Goal: Transaction & Acquisition: Purchase product/service

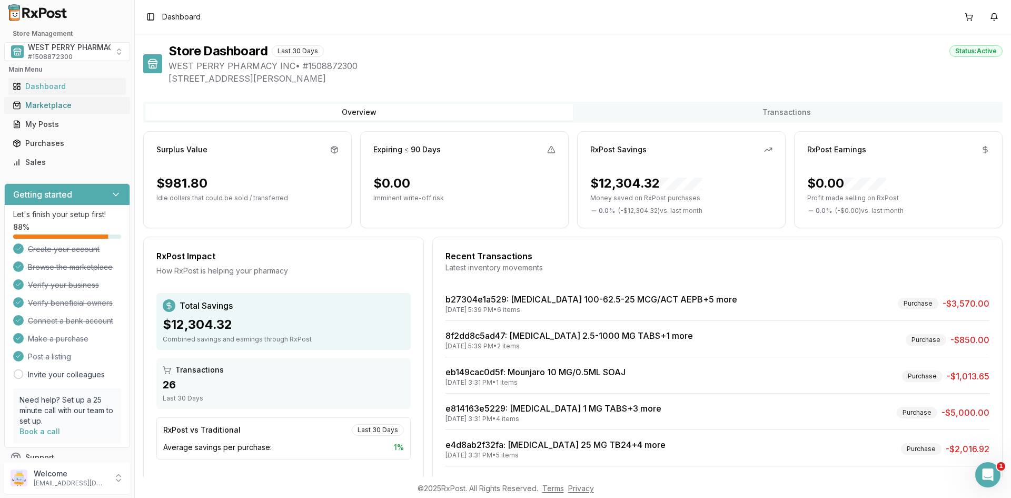
click at [50, 104] on div "Marketplace" at bounding box center [67, 105] width 109 height 11
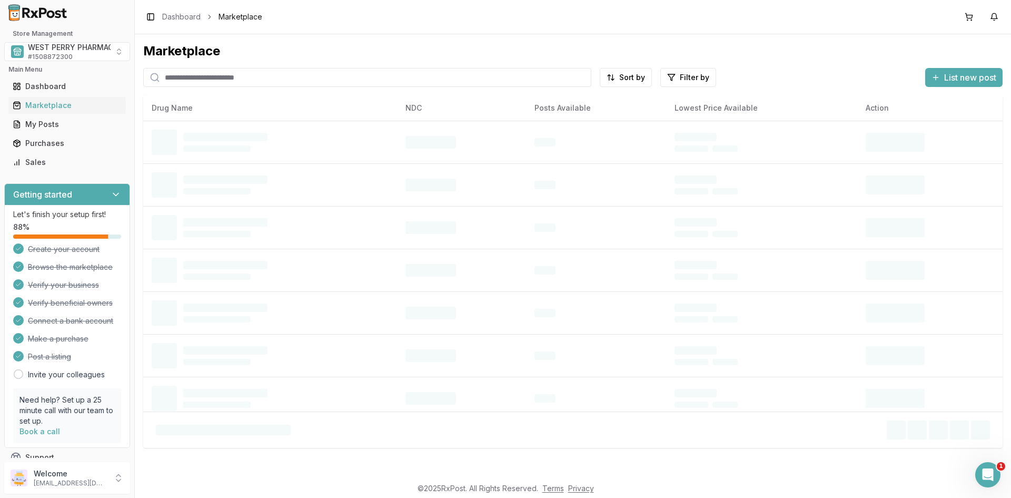
click at [205, 78] on input "search" at bounding box center [367, 77] width 448 height 19
type input "*"
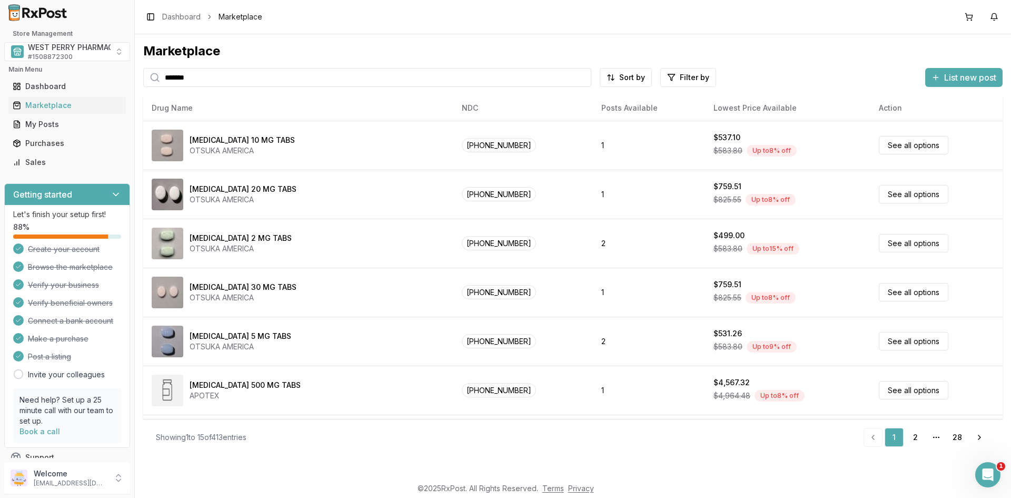
type input "*******"
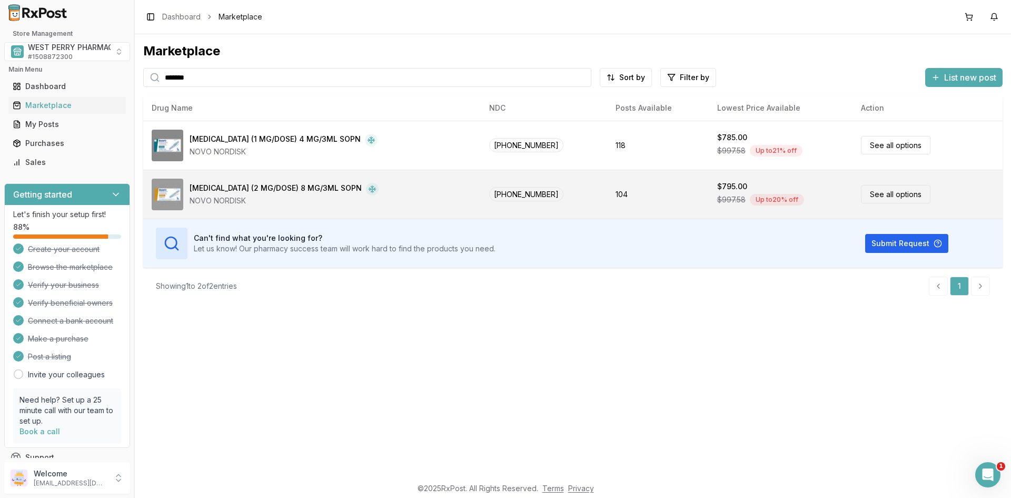
click at [285, 194] on div "[MEDICAL_DATA] (2 MG/DOSE) 8 MG/3ML SOPN" at bounding box center [276, 189] width 172 height 13
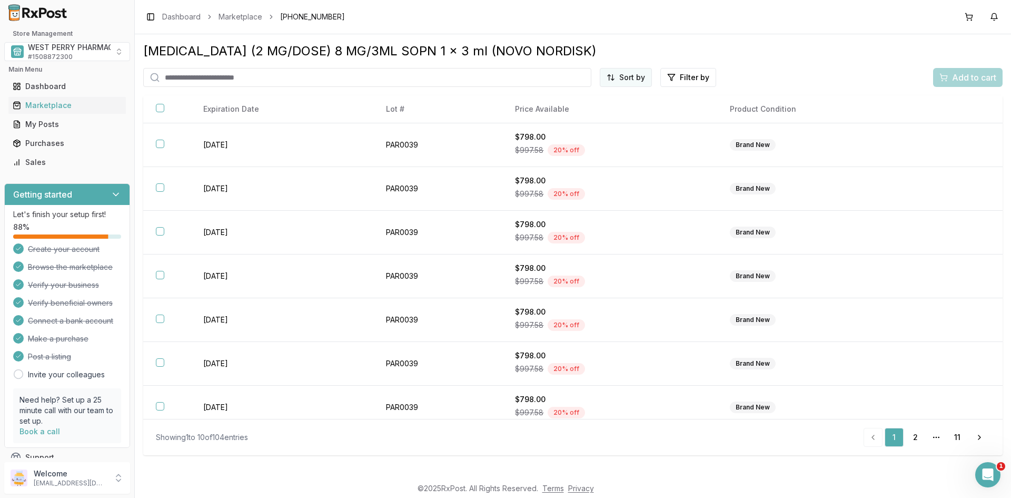
click at [620, 74] on html "Store Management WEST PERRY PHARMACY INC # 1508872300 Main Menu Dashboard Marke…" at bounding box center [505, 249] width 1011 height 498
click at [598, 139] on div "Best Discount (High to Low)" at bounding box center [600, 138] width 100 height 27
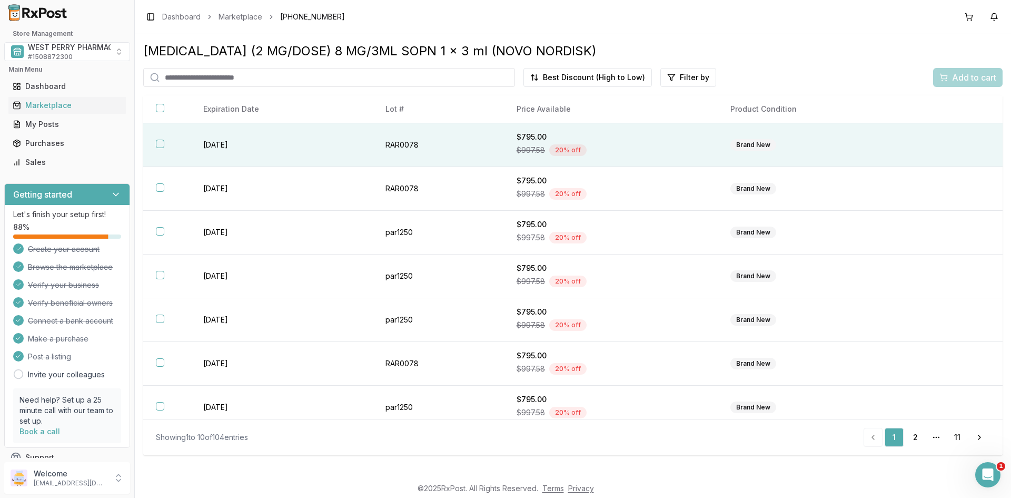
drag, startPoint x: 157, startPoint y: 142, endPoint x: 155, endPoint y: 162, distance: 19.6
click at [157, 142] on button "button" at bounding box center [160, 144] width 8 height 8
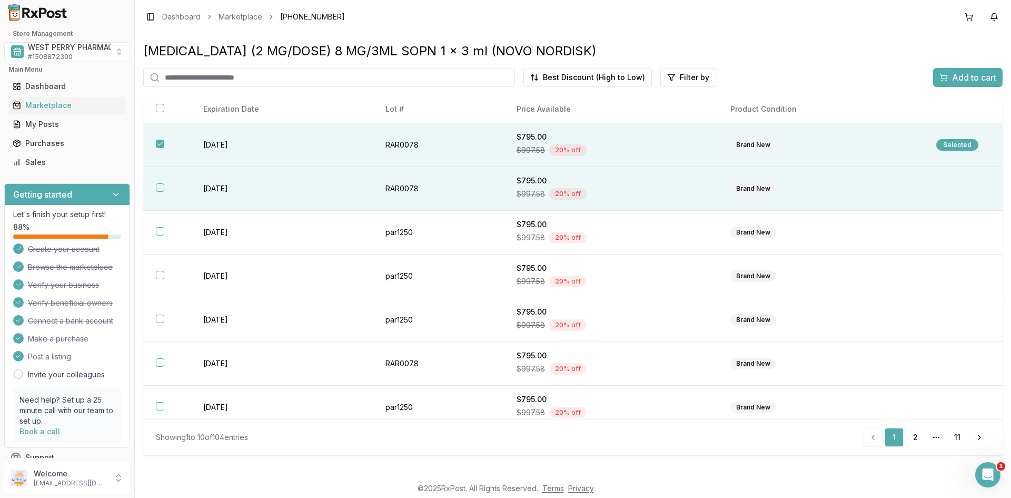
click at [154, 188] on th at bounding box center [166, 189] width 47 height 44
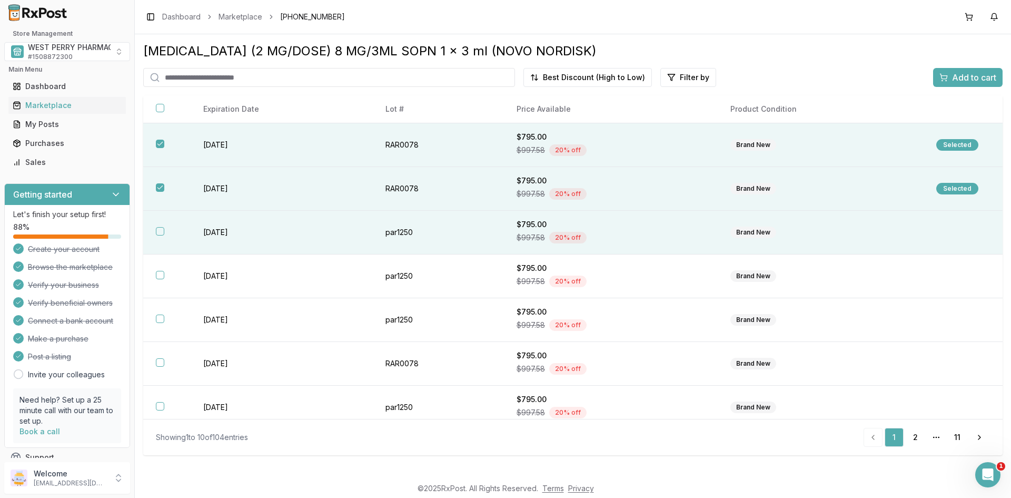
click at [160, 231] on button "button" at bounding box center [160, 231] width 8 height 8
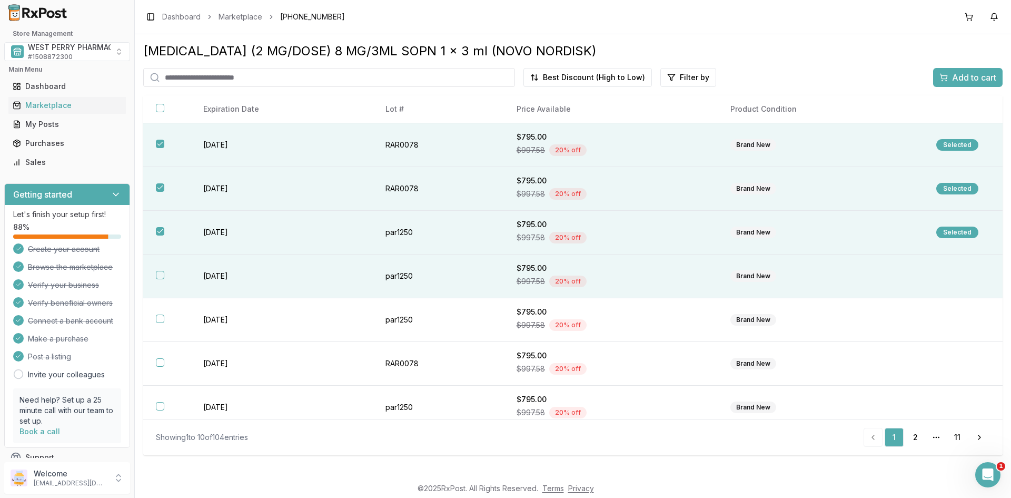
click at [160, 273] on button "button" at bounding box center [160, 275] width 8 height 8
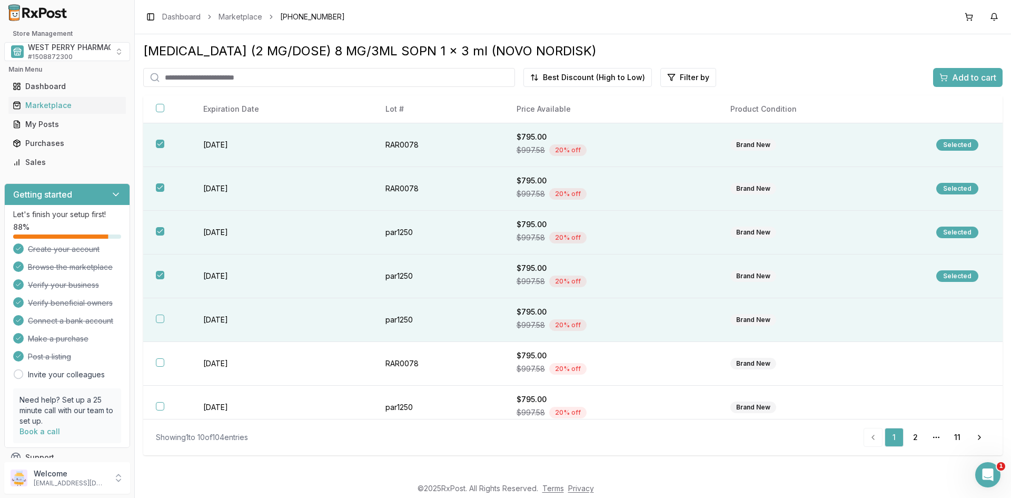
click at [164, 321] on button "button" at bounding box center [160, 318] width 8 height 8
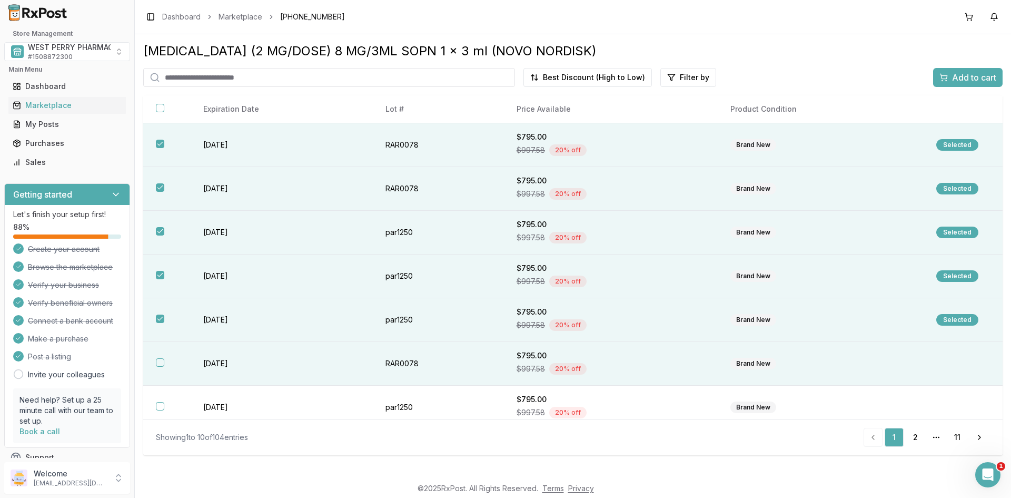
click at [161, 355] on th at bounding box center [166, 364] width 47 height 44
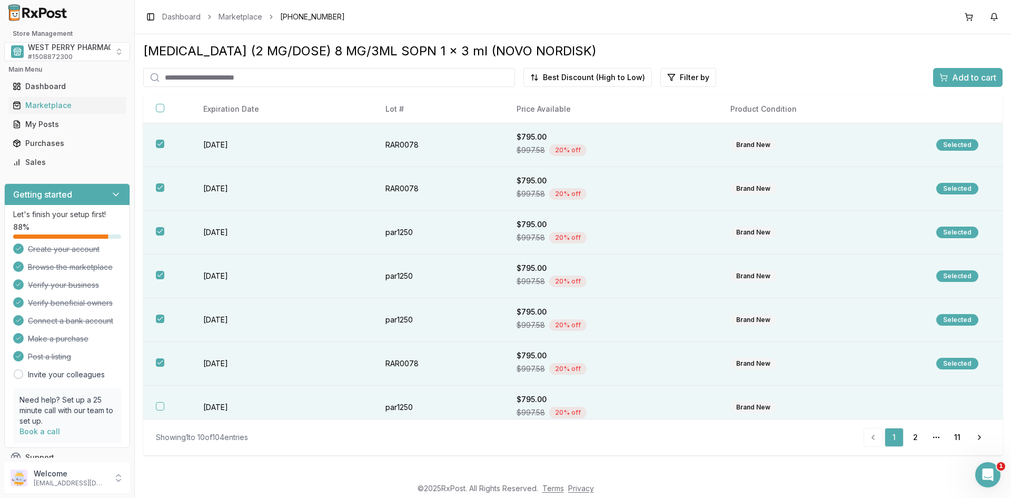
click at [160, 406] on button "button" at bounding box center [160, 406] width 8 height 8
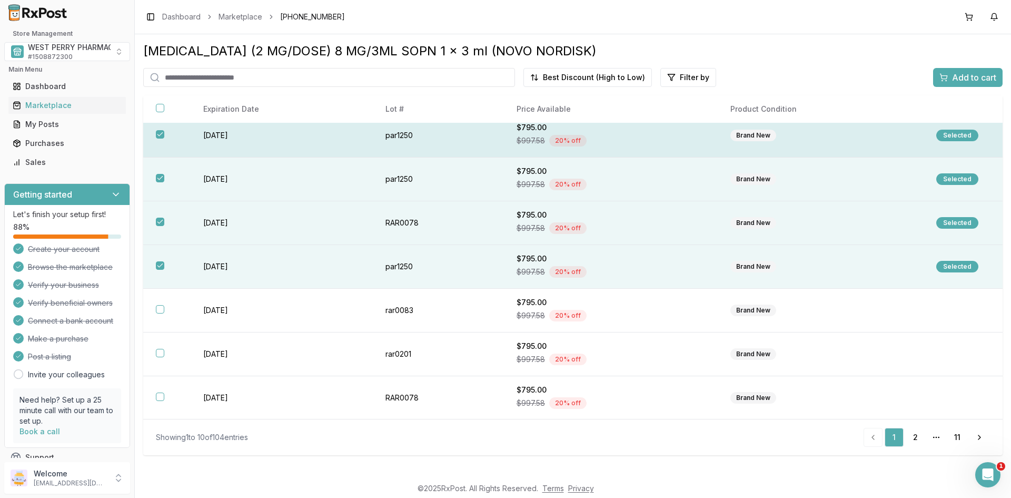
scroll to position [141, 0]
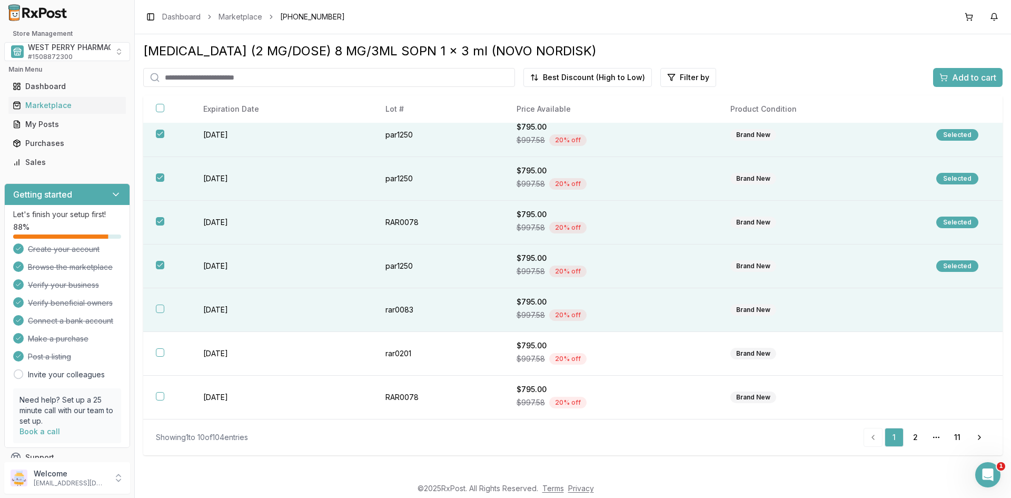
click at [207, 311] on td "[DATE]" at bounding box center [282, 310] width 182 height 44
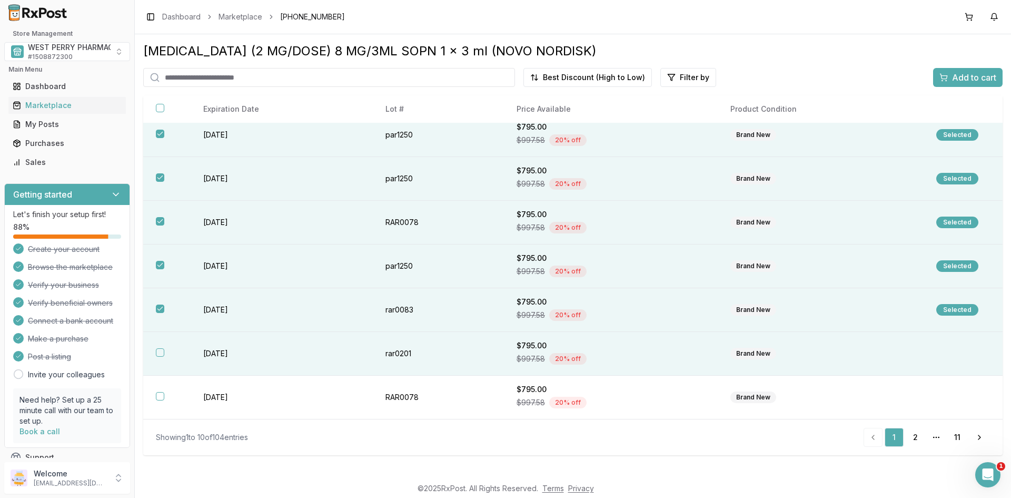
click at [212, 353] on td "[DATE]" at bounding box center [282, 354] width 182 height 44
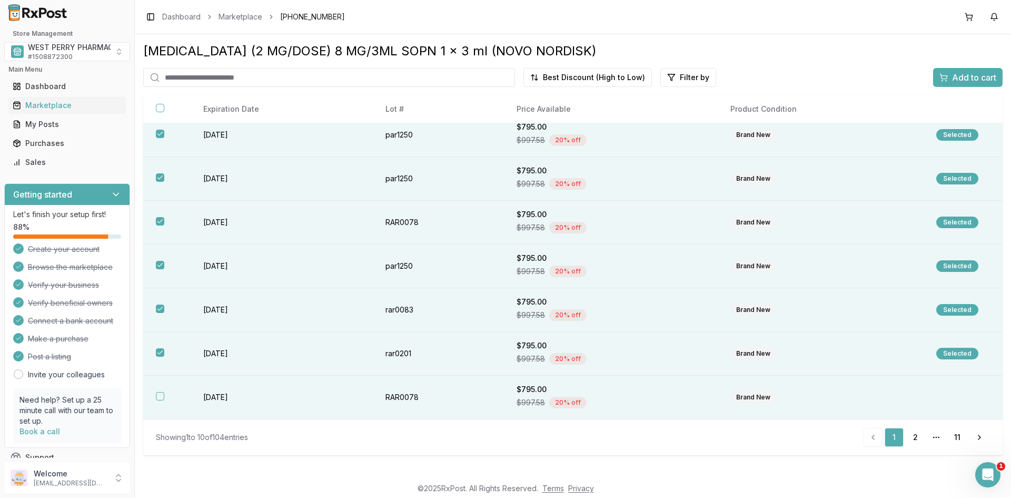
click at [216, 397] on td "[DATE]" at bounding box center [282, 398] width 182 height 44
click at [954, 76] on span "Add to cart" at bounding box center [974, 77] width 44 height 13
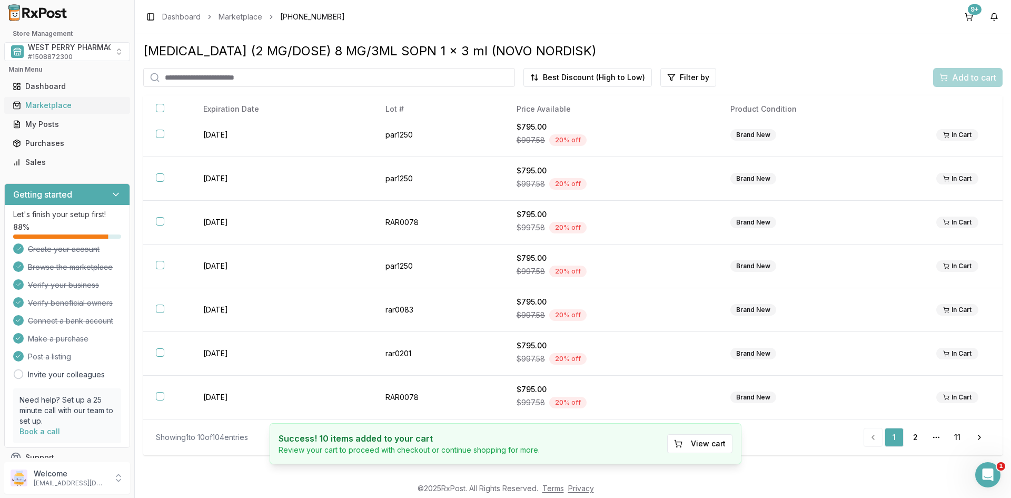
click at [45, 106] on div "Marketplace" at bounding box center [67, 105] width 109 height 11
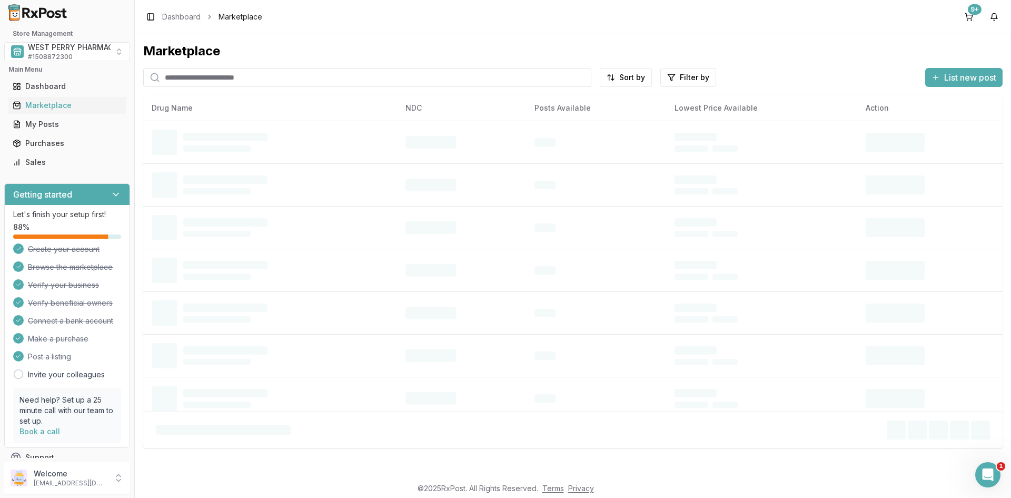
click at [182, 77] on input "search" at bounding box center [367, 77] width 448 height 19
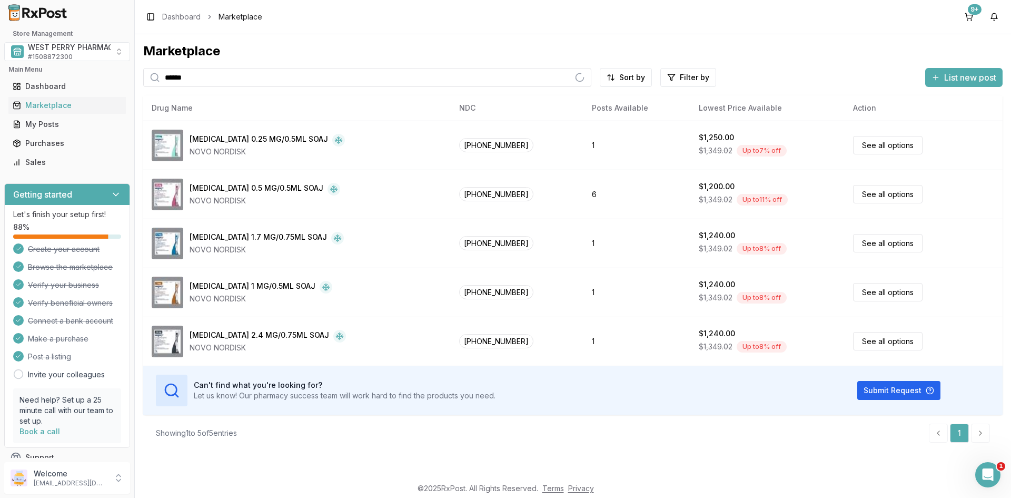
type input "******"
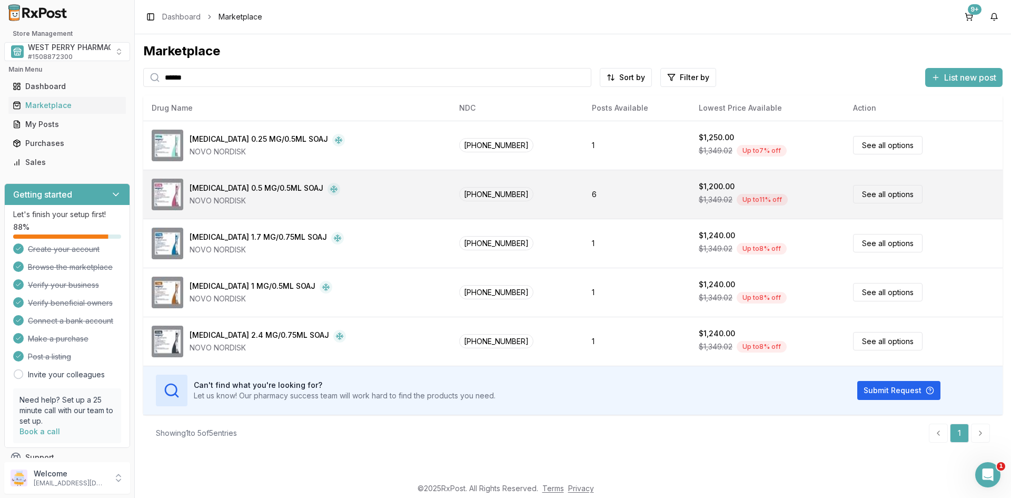
click at [240, 199] on div "NOVO NORDISK" at bounding box center [265, 200] width 151 height 11
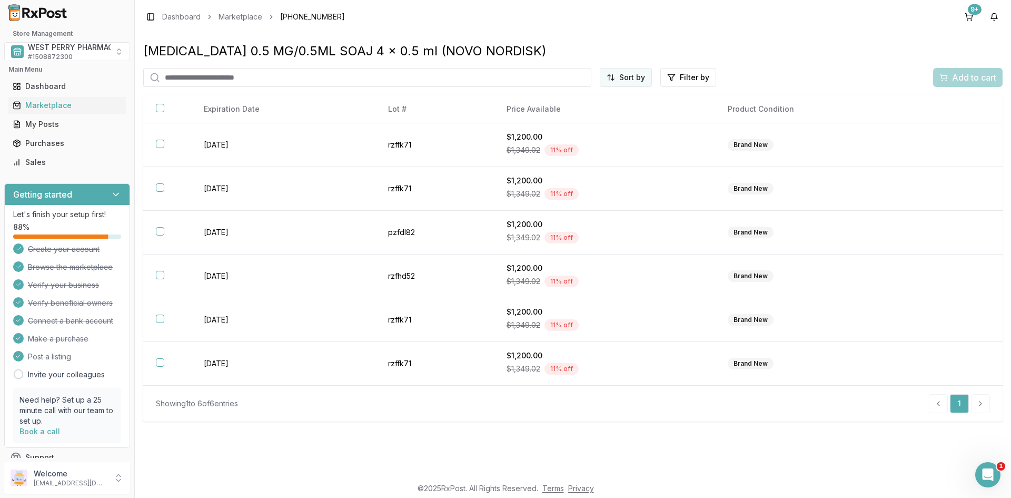
click at [628, 77] on html "Store Management WEST PERRY PHARMACY INC # 1508872300 Main Menu Dashboard Marke…" at bounding box center [505, 249] width 1011 height 498
click at [610, 143] on div "Best Discount (High to Low)" at bounding box center [600, 138] width 100 height 27
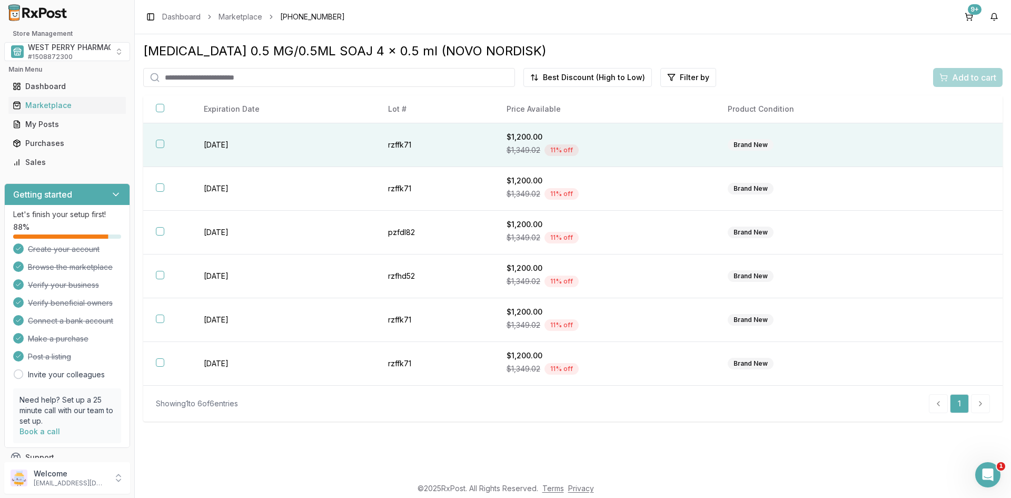
click at [158, 146] on button "button" at bounding box center [160, 144] width 8 height 8
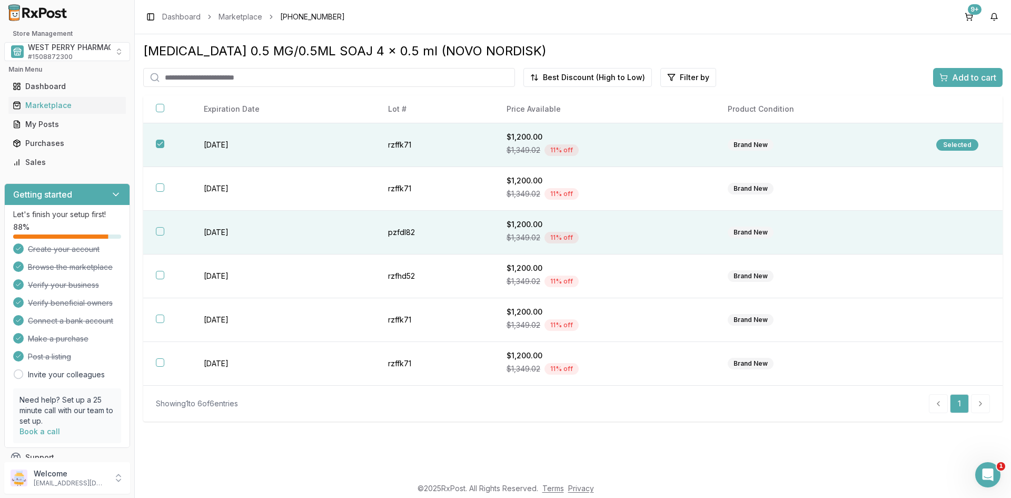
drag, startPoint x: 157, startPoint y: 190, endPoint x: 231, endPoint y: 253, distance: 97.1
click at [159, 190] on button "button" at bounding box center [160, 187] width 8 height 8
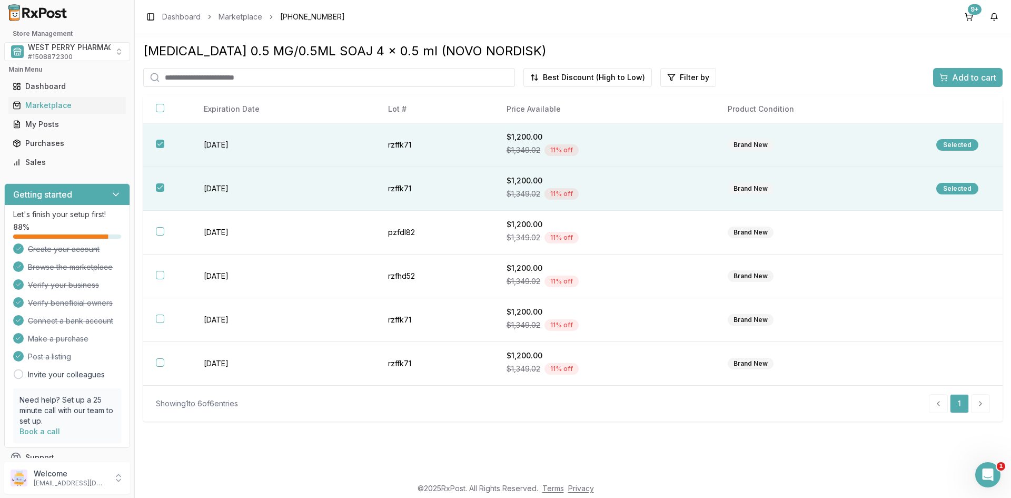
click at [241, 468] on div "[MEDICAL_DATA] 0.5 MG/0.5ML SOAJ 4 x 0.5 ml (NOVO NORDISK) Best Discount (High …" at bounding box center [573, 255] width 876 height 442
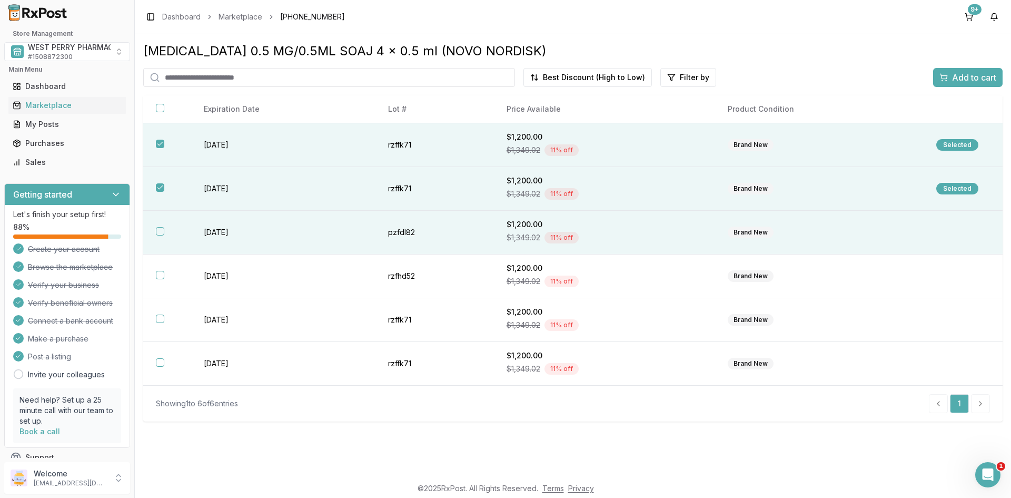
click at [162, 228] on button "button" at bounding box center [160, 231] width 8 height 8
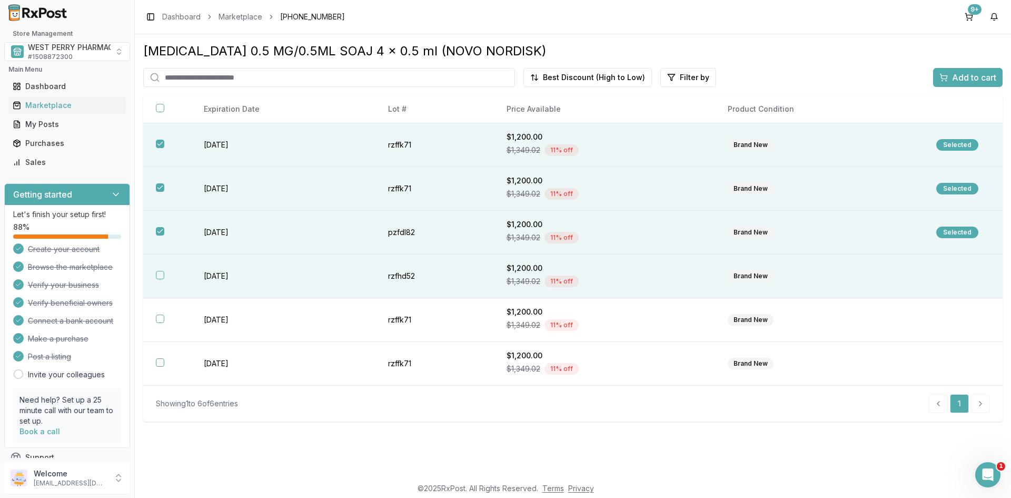
click at [160, 273] on button "button" at bounding box center [160, 275] width 8 height 8
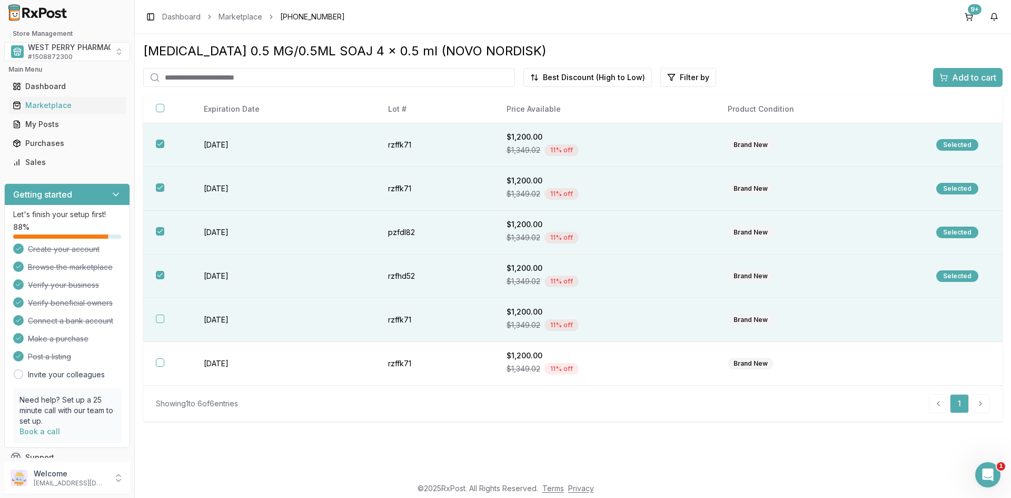
click at [170, 318] on th at bounding box center [167, 320] width 48 height 44
click at [964, 77] on span "Add to cart" at bounding box center [974, 77] width 44 height 13
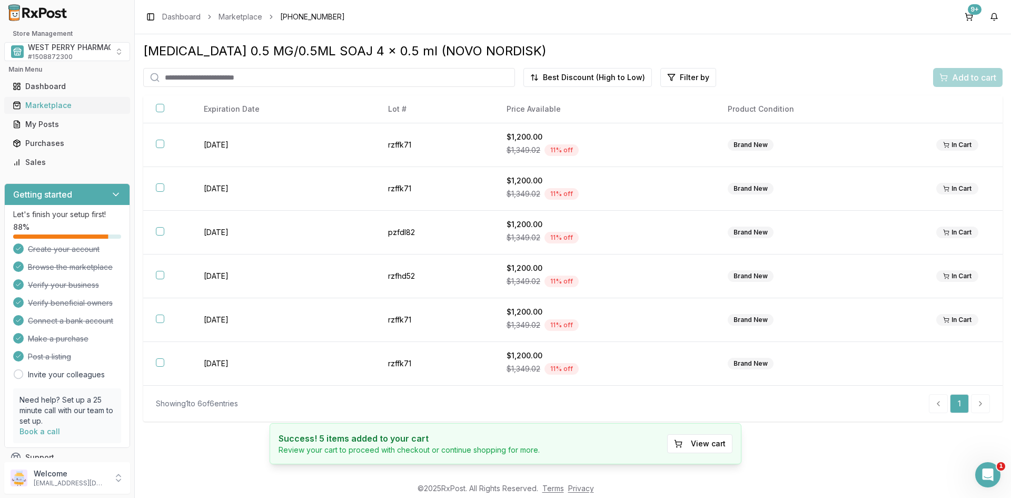
click at [38, 107] on div "Marketplace" at bounding box center [67, 105] width 109 height 11
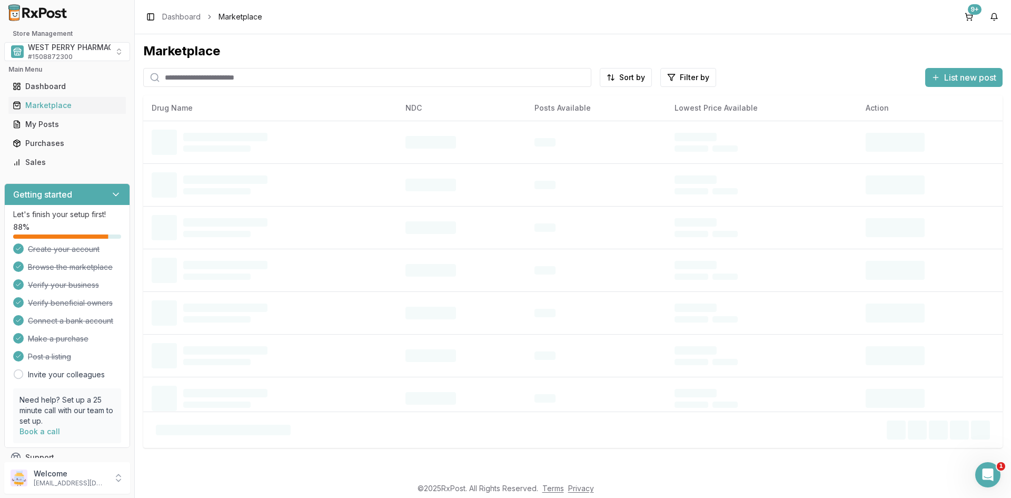
click at [178, 78] on input "search" at bounding box center [367, 77] width 448 height 19
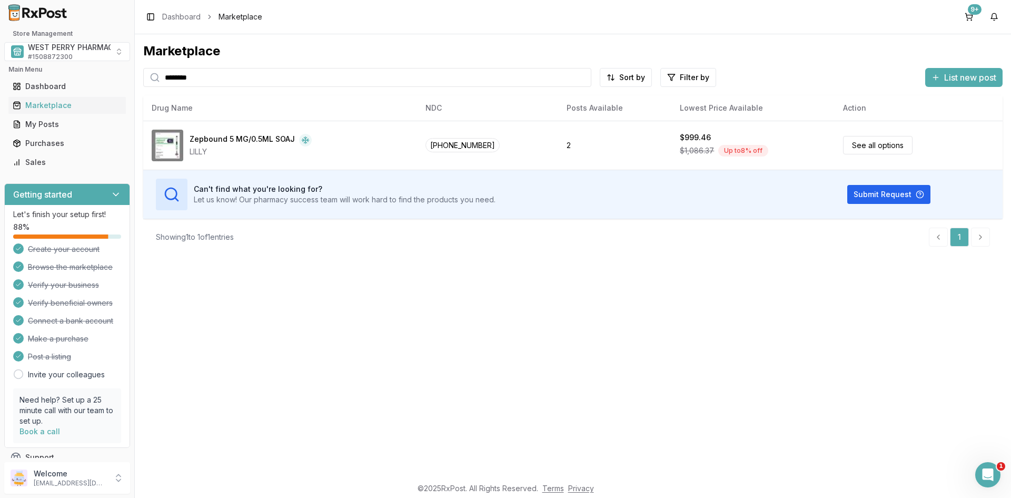
drag, startPoint x: 236, startPoint y: 80, endPoint x: 137, endPoint y: 76, distance: 98.6
click at [137, 76] on div "Marketplace ******** Sort by Filter by List new post Card Table NDC: [PHONE_NUM…" at bounding box center [573, 255] width 876 height 442
type input "********"
click at [285, 305] on div "Marketplace ******** Sort by Filter by List new post Card Table NDC: [PHONE_NUM…" at bounding box center [573, 255] width 876 height 442
drag, startPoint x: 615, startPoint y: 249, endPoint x: 739, endPoint y: 173, distance: 145.3
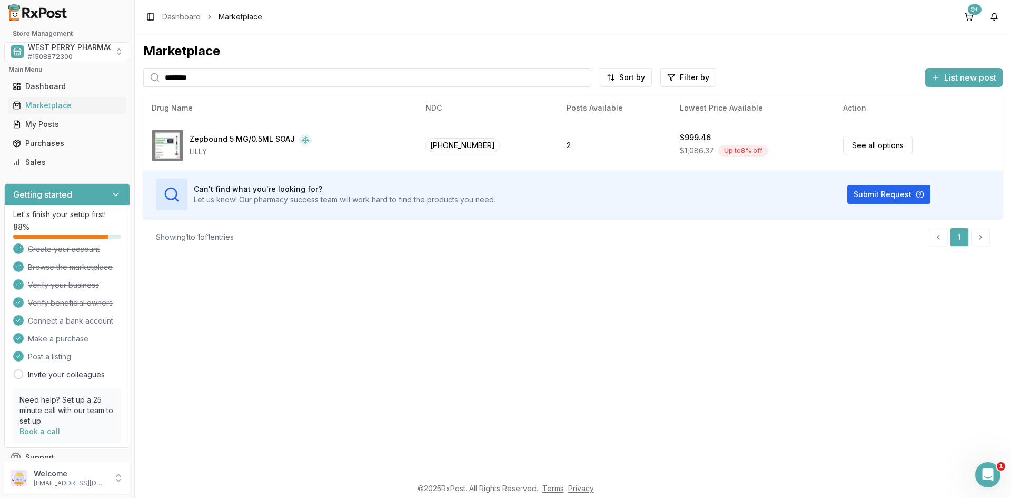
click at [620, 243] on div "Showing 1 to 1 of 1 entries 1" at bounding box center [572, 237] width 859 height 36
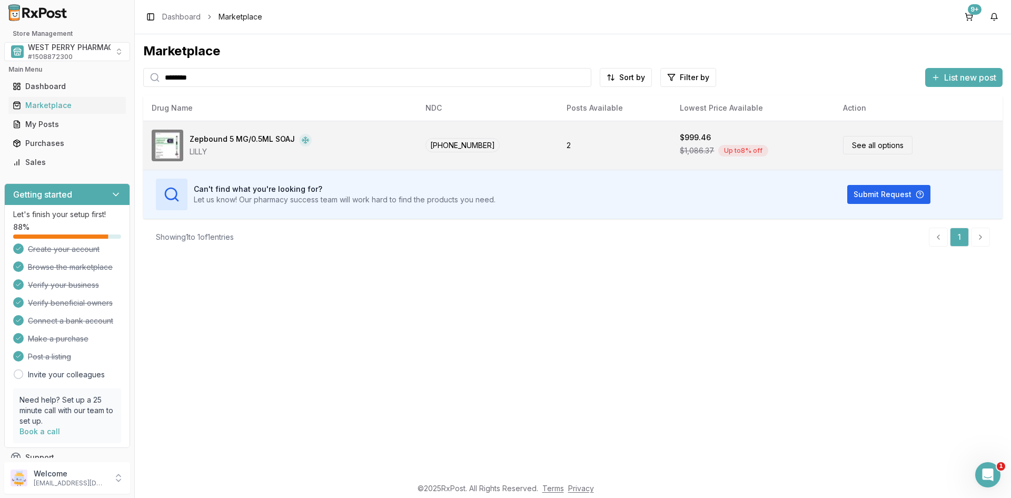
click at [867, 143] on link "See all options" at bounding box center [878, 145] width 70 height 18
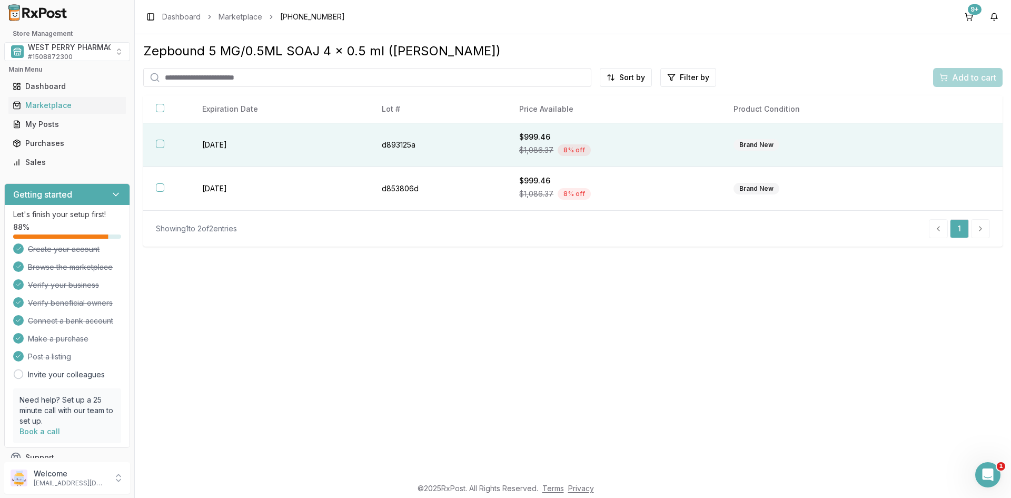
click at [157, 145] on button "button" at bounding box center [160, 144] width 8 height 8
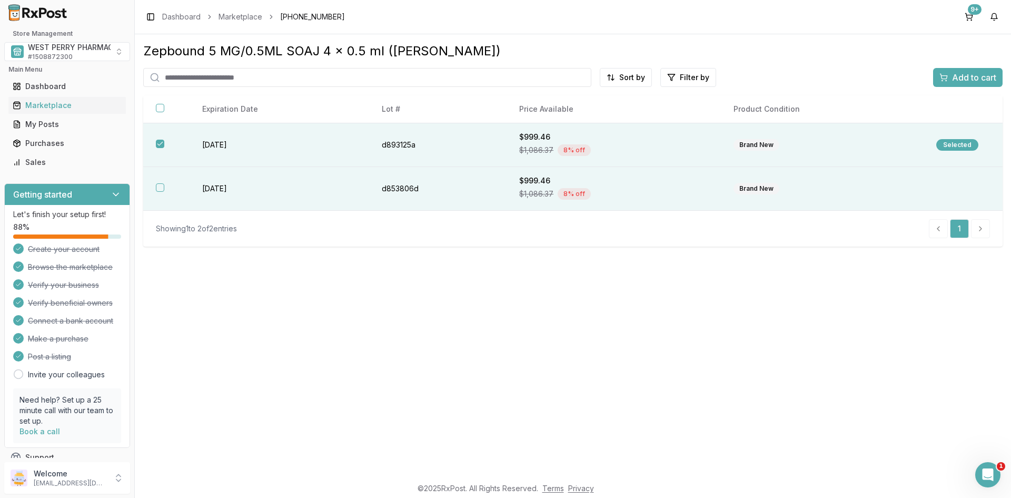
click at [162, 184] on button "button" at bounding box center [160, 187] width 8 height 8
click at [959, 78] on span "Add to cart" at bounding box center [974, 77] width 44 height 13
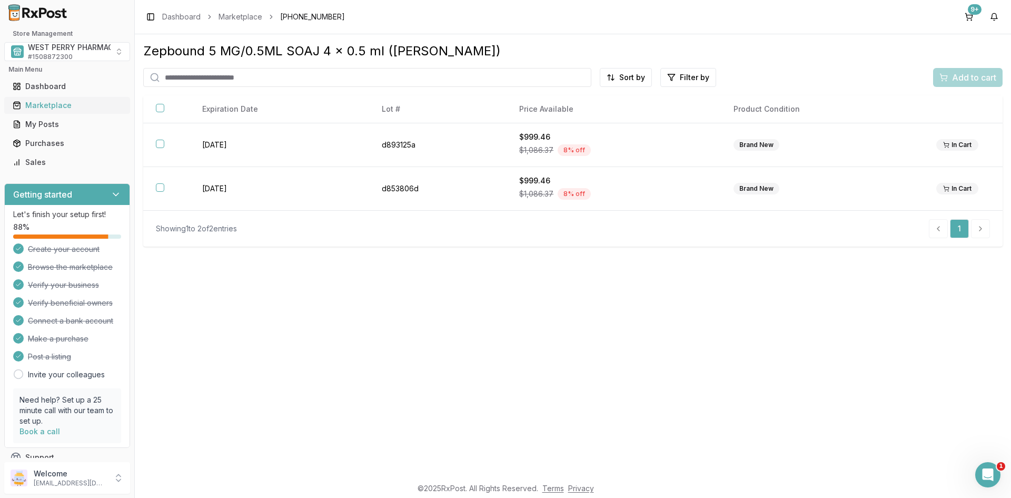
click at [51, 107] on div "Marketplace" at bounding box center [67, 105] width 109 height 11
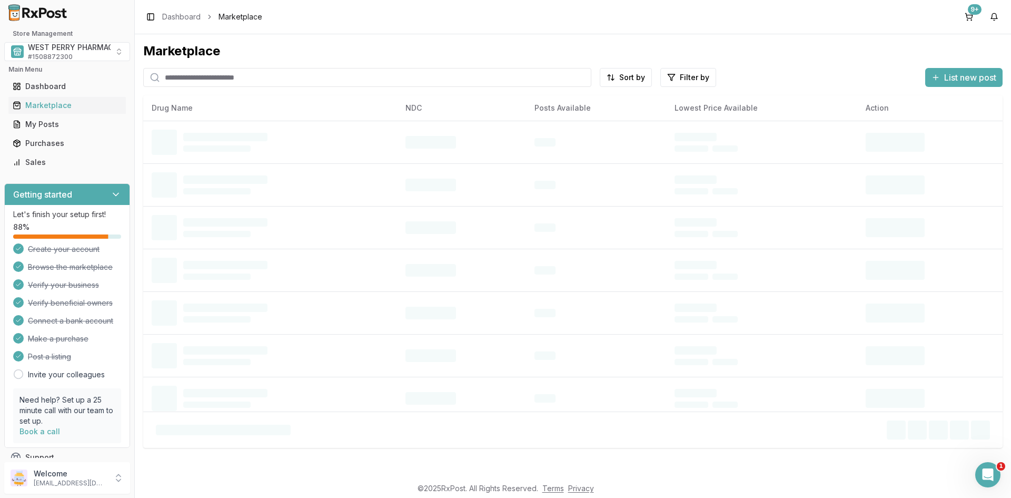
click at [197, 80] on input "search" at bounding box center [367, 77] width 448 height 19
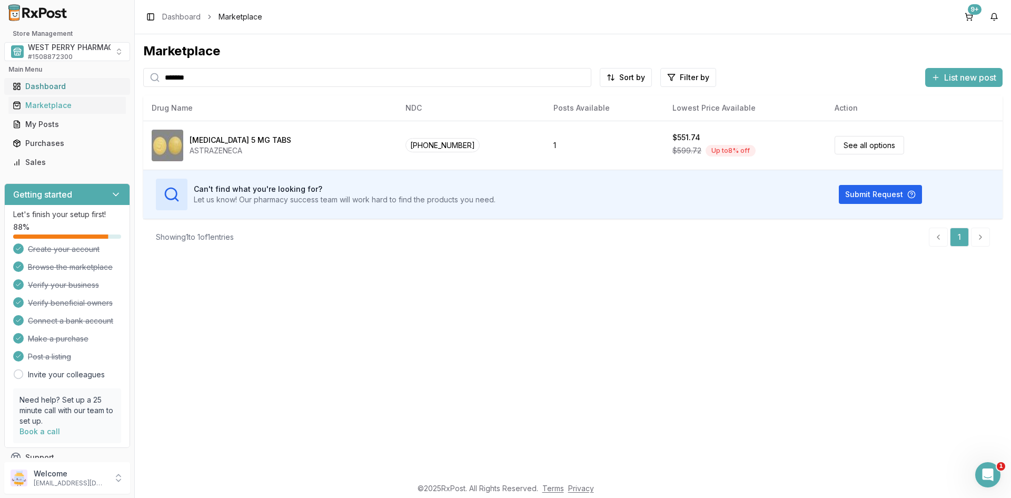
drag, startPoint x: 193, startPoint y: 81, endPoint x: 71, endPoint y: 80, distance: 122.7
click at [71, 80] on div "Store Management WEST PERRY PHARMACY INC # 1508872300 Main Menu Dashboard Marke…" at bounding box center [505, 249] width 1011 height 498
type input "******"
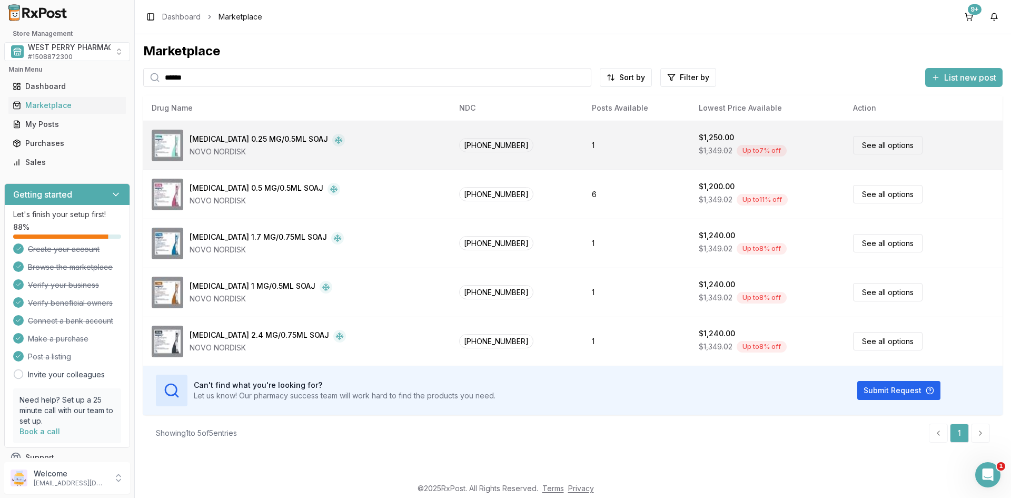
click at [242, 147] on div "NOVO NORDISK" at bounding box center [267, 151] width 155 height 11
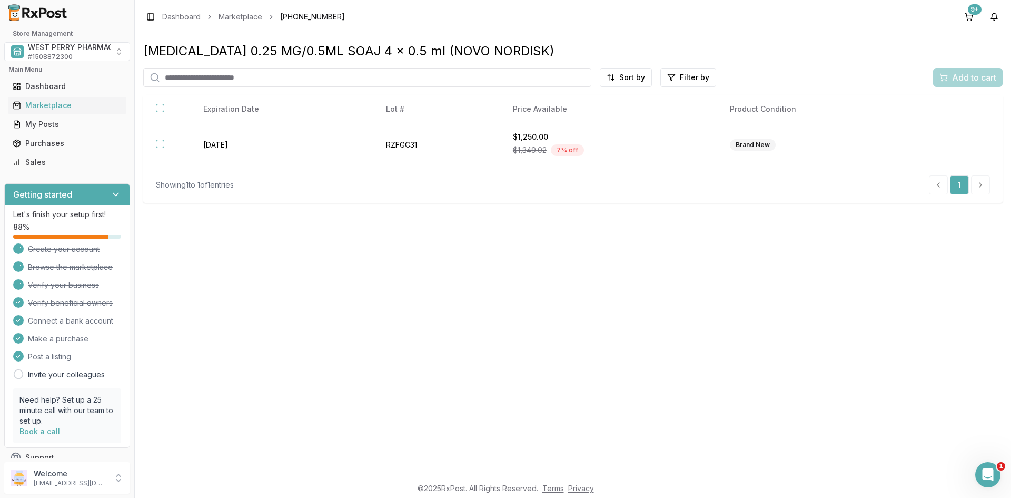
click at [657, 283] on div "[MEDICAL_DATA] 0.25 MG/0.5ML SOAJ 4 x 0.5 ml (NOVO NORDISK) Sort by Filter by A…" at bounding box center [573, 255] width 876 height 442
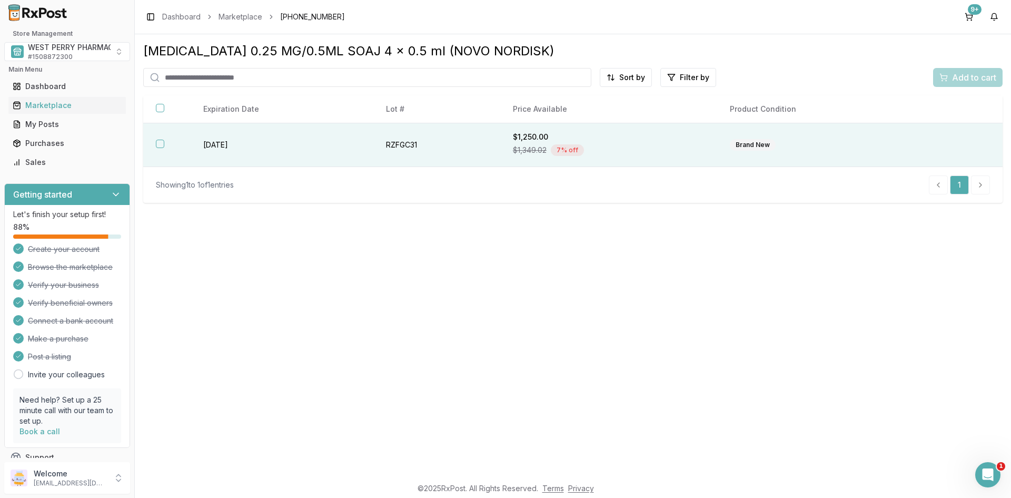
click at [525, 149] on span "$1,349.02" at bounding box center [530, 150] width 34 height 11
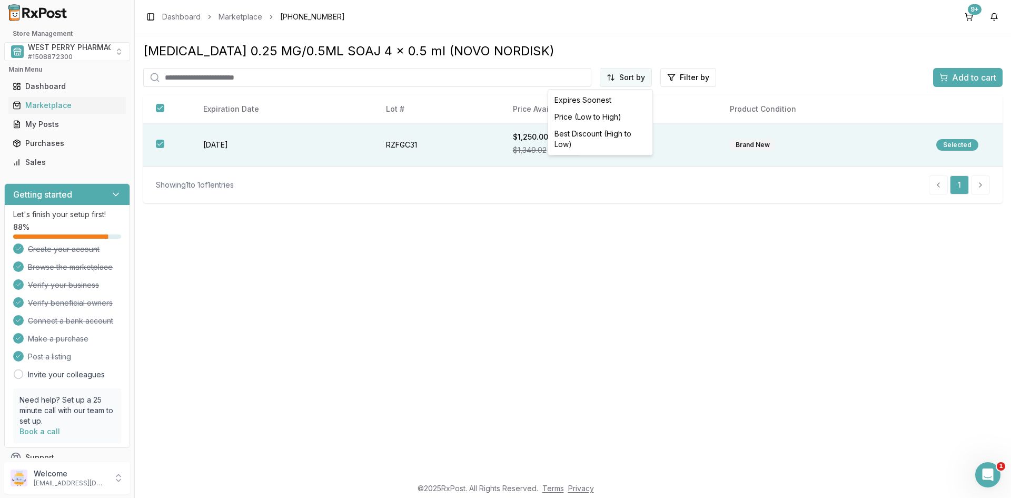
click at [616, 78] on html "Store Management WEST PERRY PHARMACY INC # 1508872300 Main Menu Dashboard Marke…" at bounding box center [505, 249] width 1011 height 498
click at [602, 135] on div "Best Discount (High to Low)" at bounding box center [600, 138] width 100 height 27
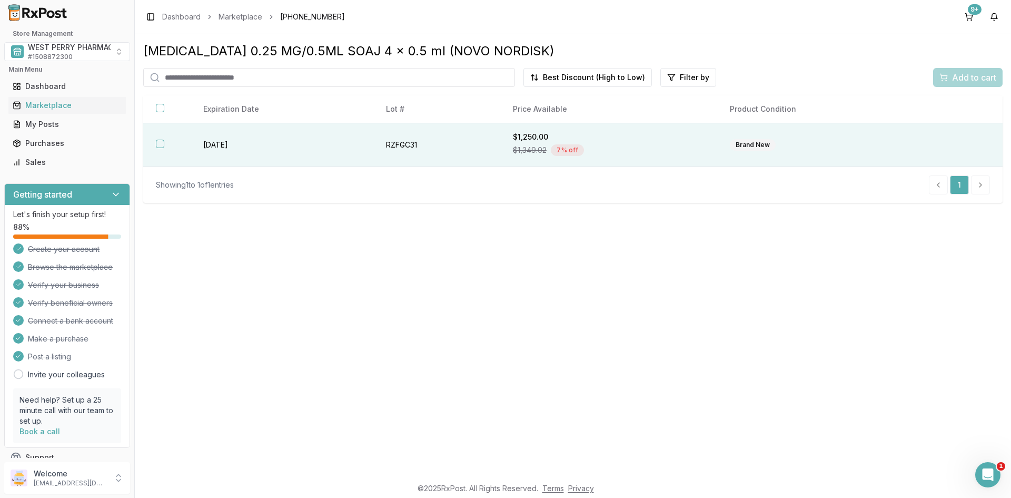
click at [536, 144] on div "$1,349.02 7 % off" at bounding box center [609, 150] width 192 height 16
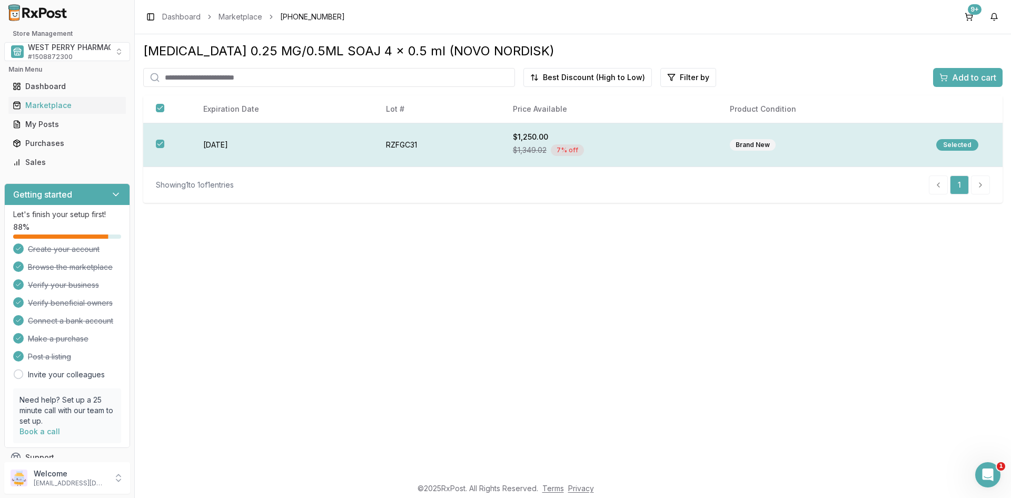
click at [956, 142] on div "Selected" at bounding box center [957, 145] width 42 height 12
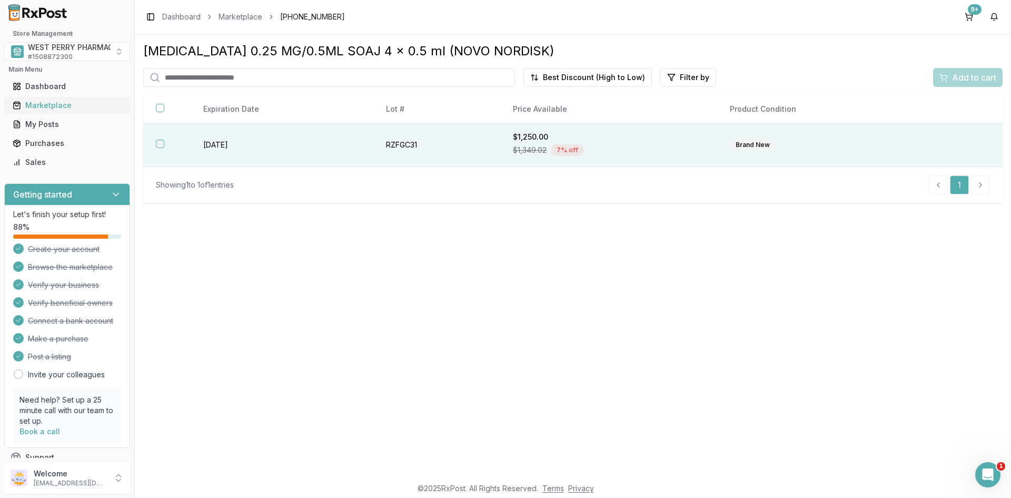
click at [57, 104] on div "Marketplace" at bounding box center [67, 105] width 109 height 11
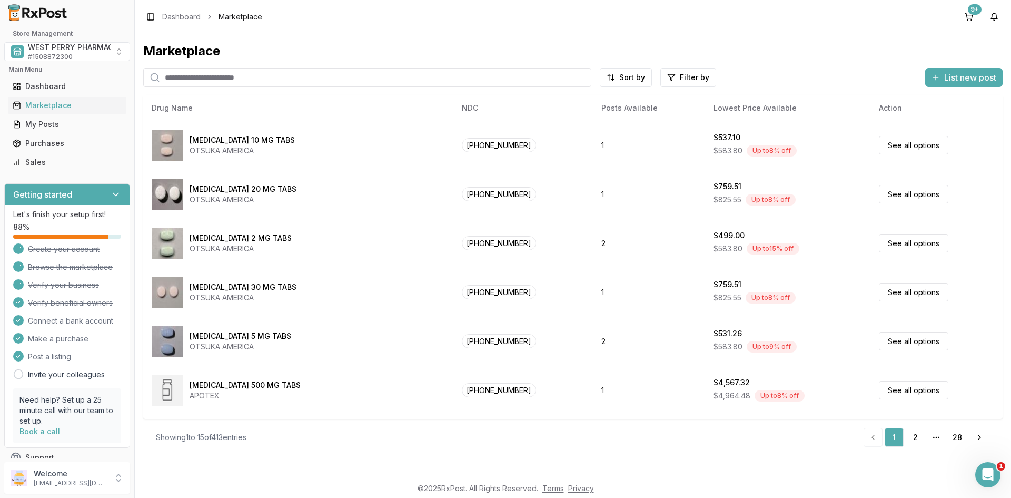
click at [204, 80] on input "search" at bounding box center [367, 77] width 448 height 19
type input "******"
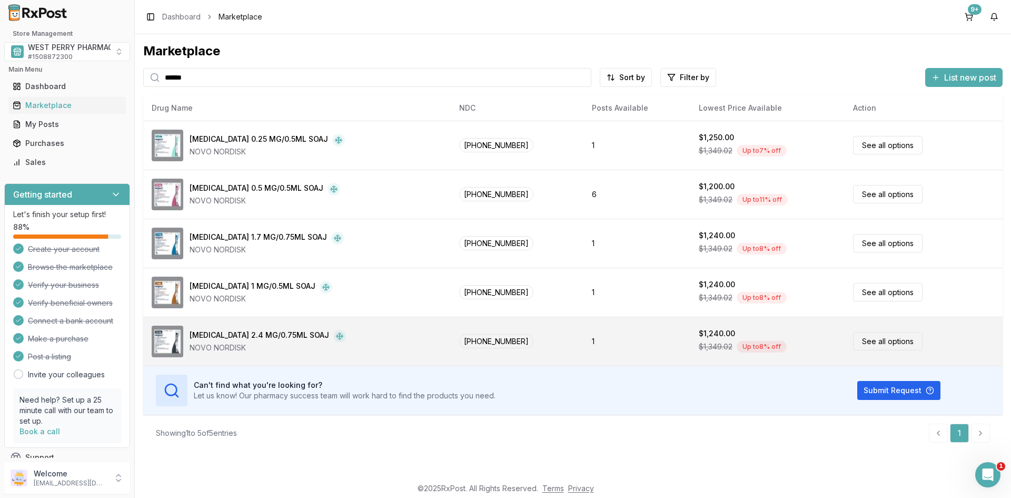
click at [275, 343] on div "NOVO NORDISK" at bounding box center [268, 347] width 156 height 11
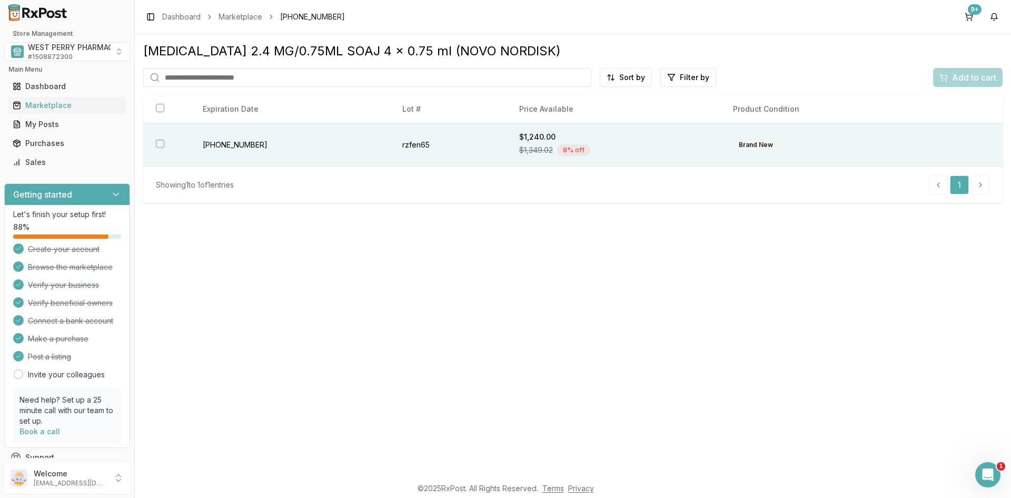
click at [523, 150] on span "$1,349.02" at bounding box center [536, 150] width 34 height 11
click at [961, 73] on span "Add to cart" at bounding box center [974, 77] width 44 height 13
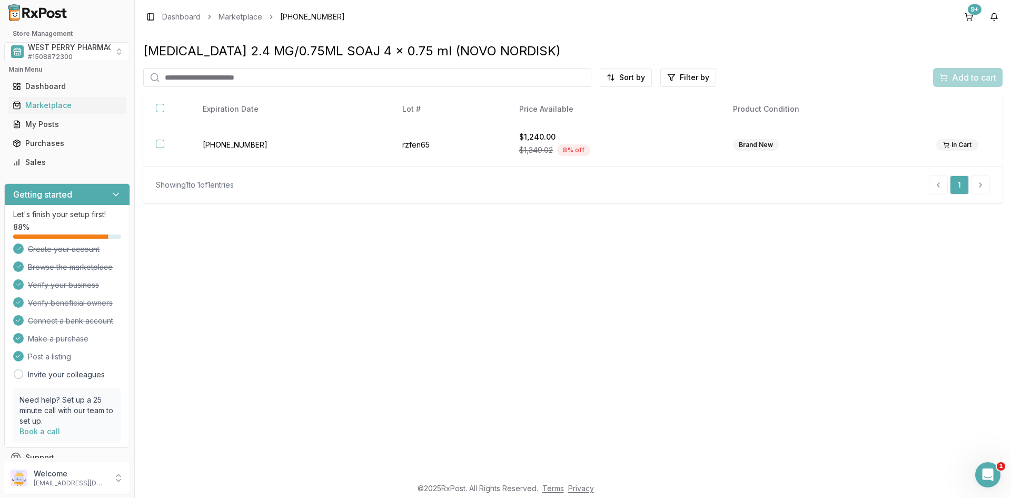
drag, startPoint x: 707, startPoint y: 430, endPoint x: 445, endPoint y: 209, distance: 342.4
click at [698, 400] on div "[MEDICAL_DATA] 2.4 MG/0.75ML SOAJ 4 x 0.75 ml (NOVO NORDISK) Sort by Filter by …" at bounding box center [573, 255] width 876 height 442
click at [37, 104] on div "Marketplace" at bounding box center [67, 105] width 109 height 11
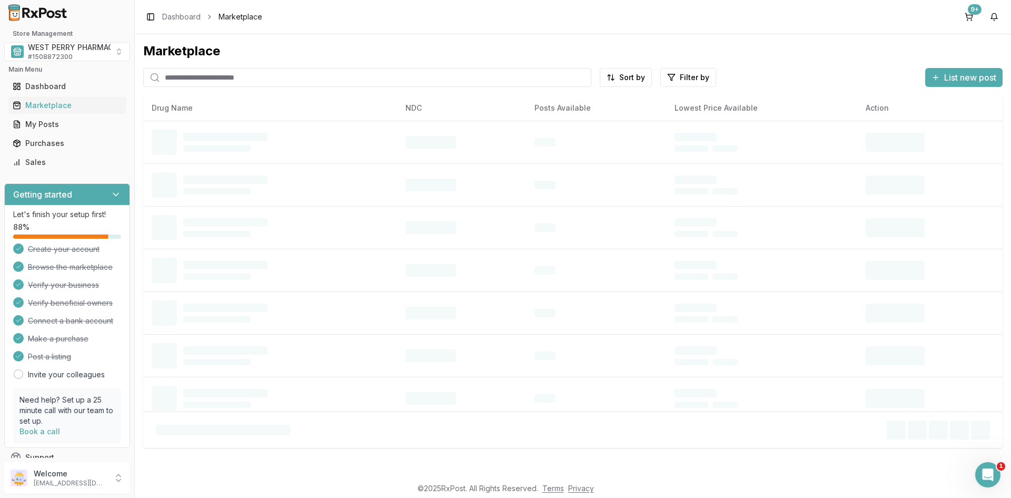
click at [178, 74] on input "search" at bounding box center [367, 77] width 448 height 19
type input "******"
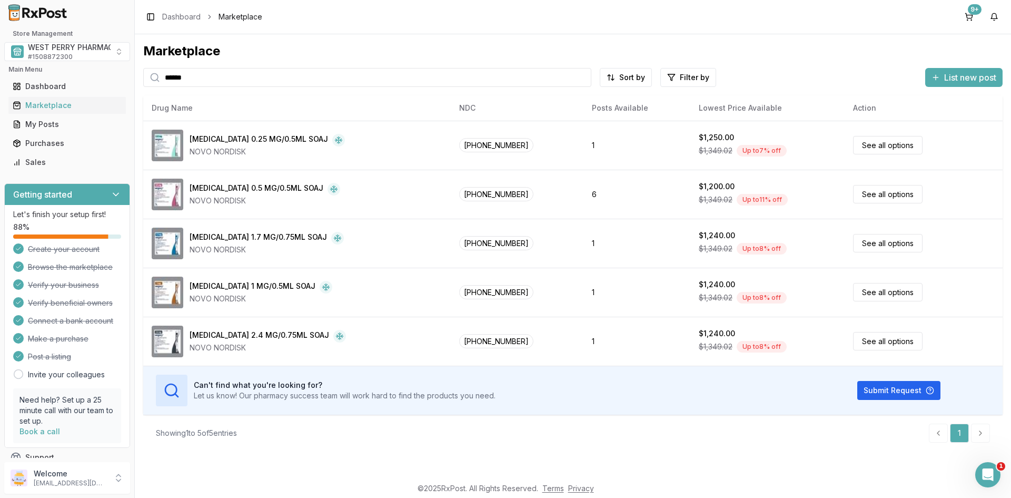
click at [580, 18] on div "Toggle Sidebar Dashboard Marketplace 9+" at bounding box center [573, 17] width 876 height 34
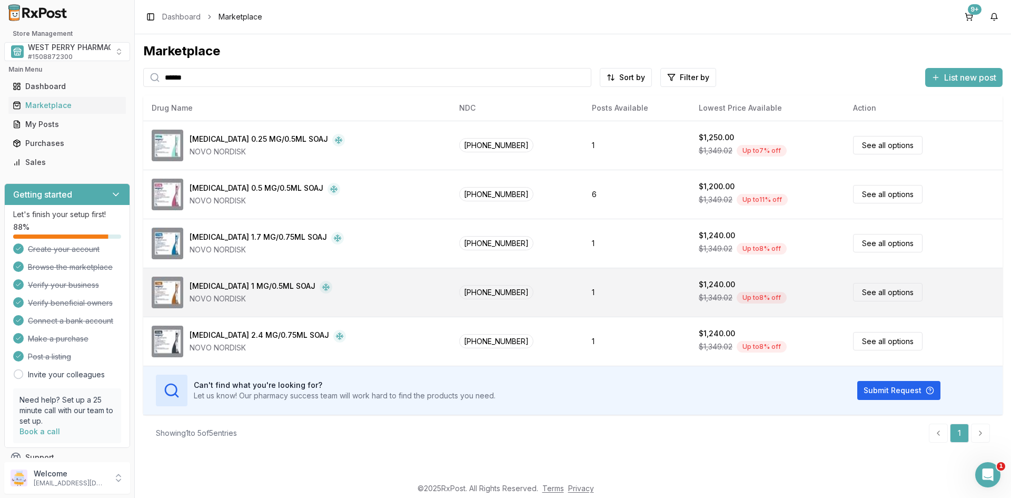
click at [212, 290] on div "[MEDICAL_DATA] 1 MG/0.5ML SOAJ" at bounding box center [253, 287] width 126 height 13
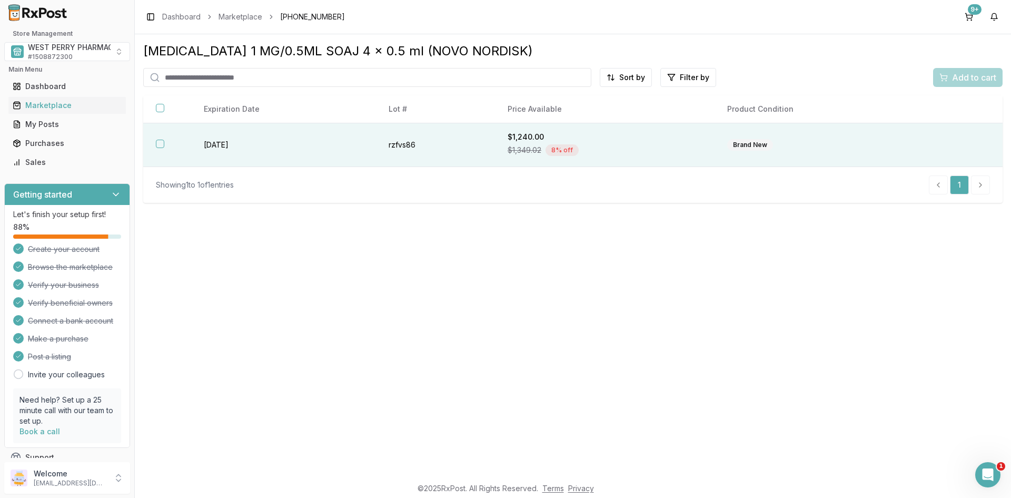
click at [749, 144] on div "Brand New" at bounding box center [750, 145] width 46 height 12
click at [947, 79] on div "Add to cart" at bounding box center [968, 77] width 57 height 13
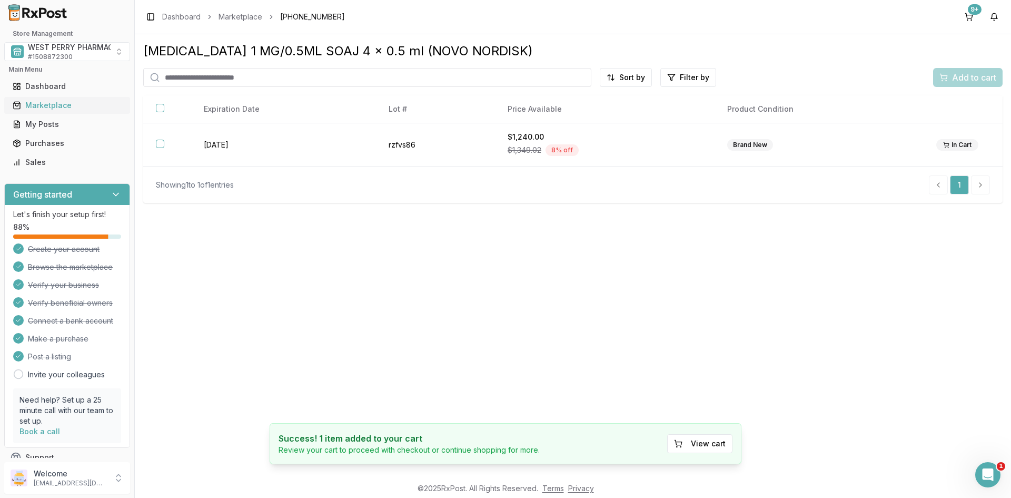
click at [53, 106] on div "Marketplace" at bounding box center [67, 105] width 109 height 11
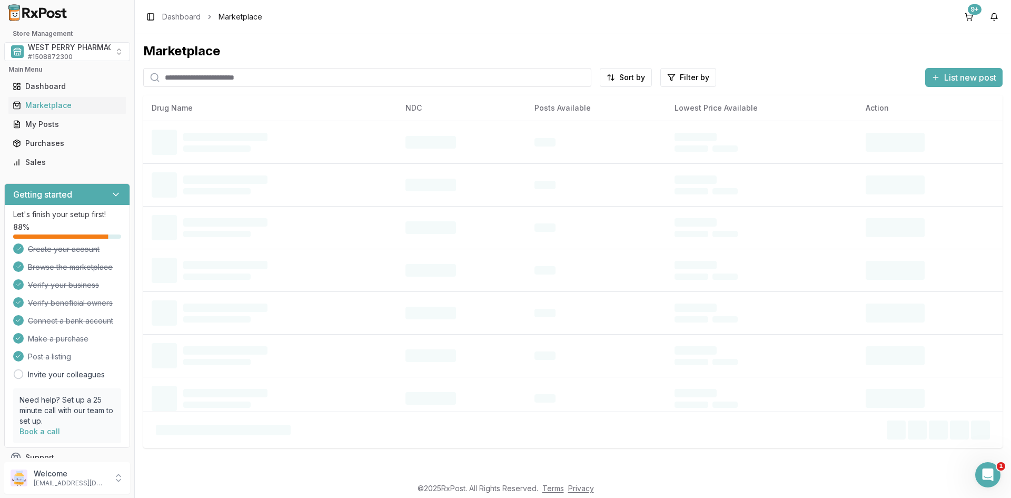
click at [176, 78] on input "search" at bounding box center [367, 77] width 448 height 19
type input "******"
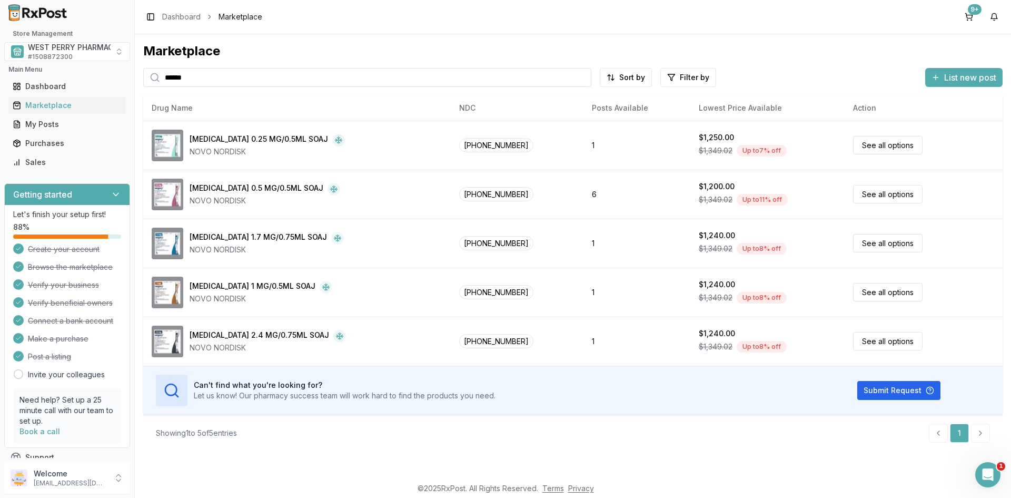
click at [504, 448] on div "Showing 1 to 5 of 5 entries 1" at bounding box center [572, 432] width 859 height 36
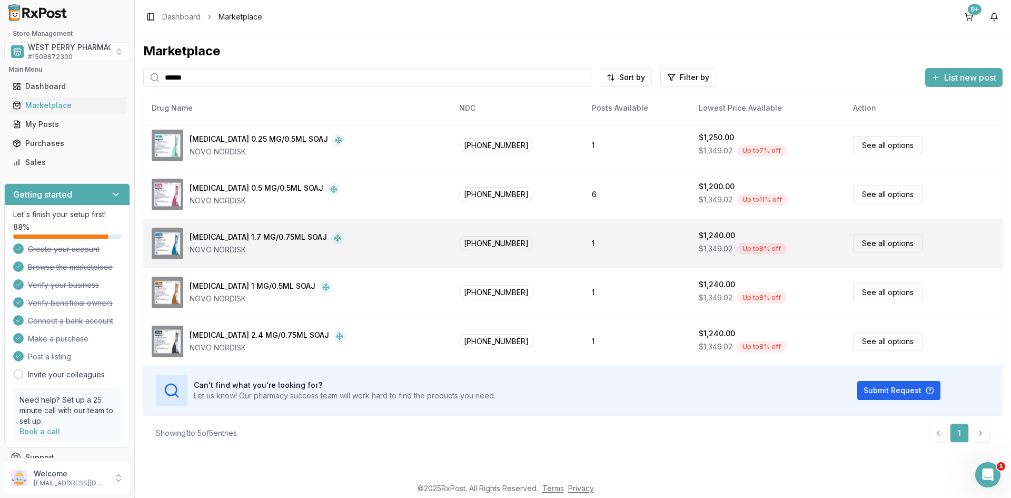
click at [234, 245] on div "NOVO NORDISK" at bounding box center [267, 249] width 154 height 11
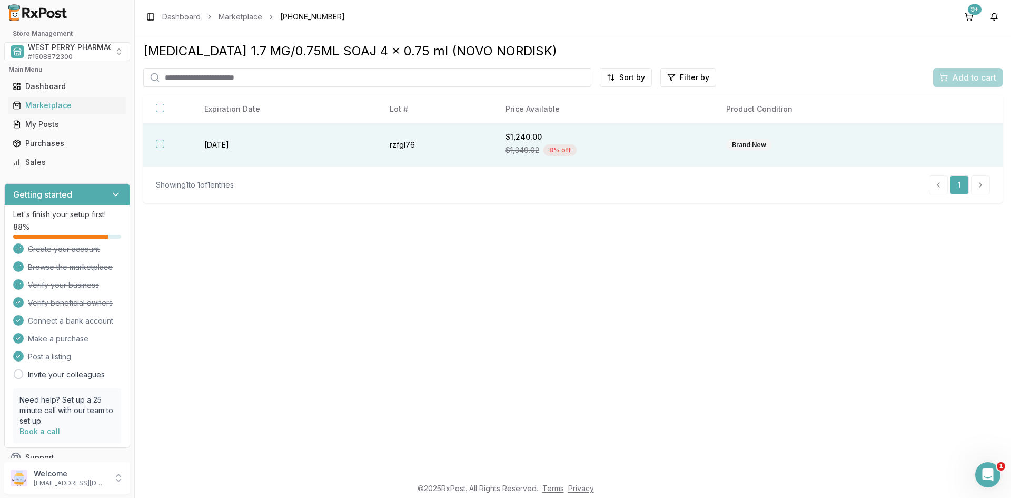
click at [521, 148] on span "$1,349.02" at bounding box center [523, 150] width 34 height 11
click at [970, 74] on span "Add to cart" at bounding box center [974, 77] width 44 height 13
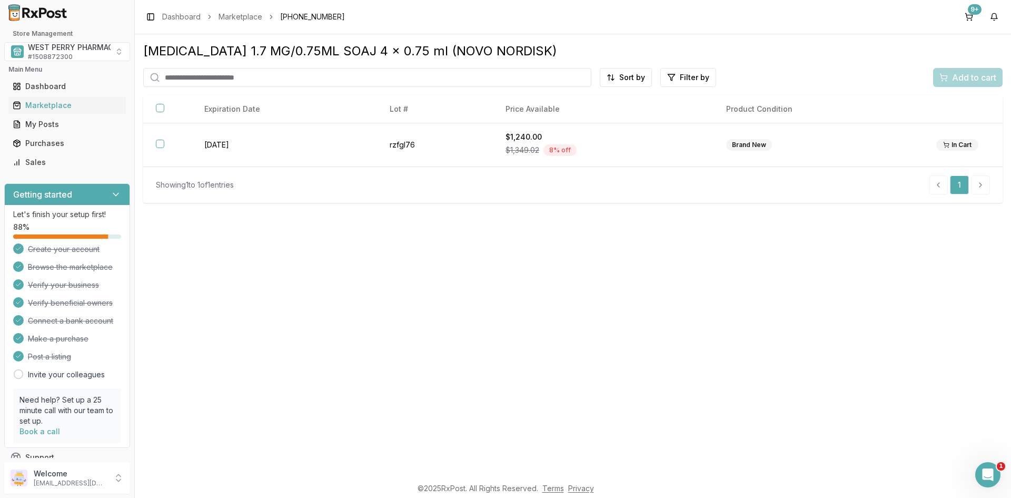
drag, startPoint x: 486, startPoint y: 362, endPoint x: 441, endPoint y: 382, distance: 49.3
click at [485, 362] on div "[MEDICAL_DATA] 1.7 MG/0.75ML SOAJ 4 x 0.75 ml (NOVO NORDISK) Sort by Filter by …" at bounding box center [573, 255] width 876 height 442
click at [46, 105] on div "Marketplace" at bounding box center [67, 105] width 109 height 11
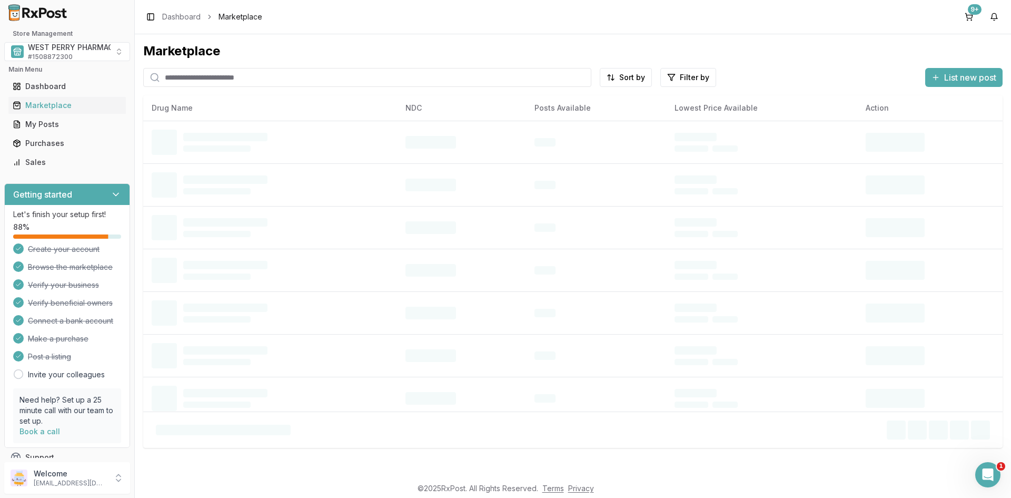
click at [183, 81] on input "search" at bounding box center [367, 77] width 448 height 19
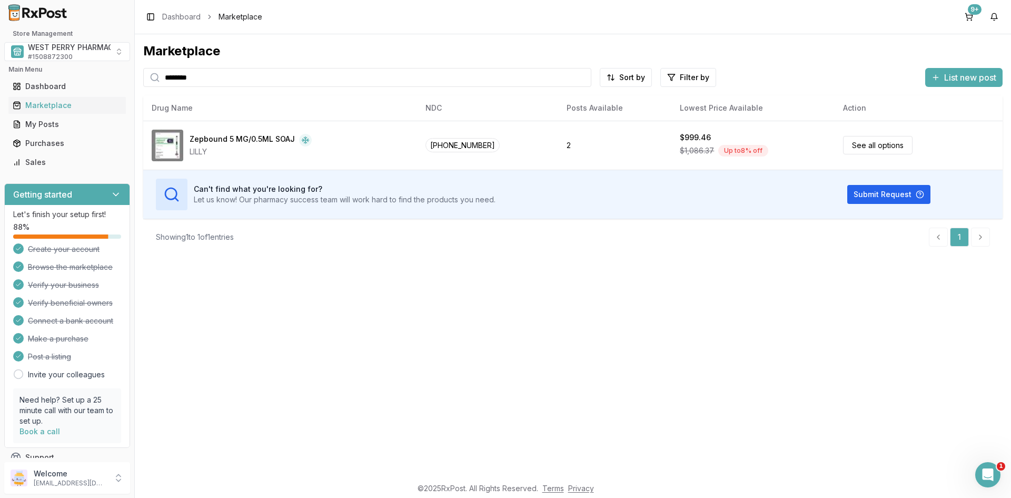
drag, startPoint x: 154, startPoint y: 68, endPoint x: 112, endPoint y: 68, distance: 42.1
click at [112, 68] on div "Store Management WEST PERRY PHARMACY INC # 1508872300 Main Menu Dashboard Marke…" at bounding box center [505, 249] width 1011 height 498
click at [351, 329] on div "Marketplace ******** Sort by Filter by List new post Card Table NDC: [PHONE_NUM…" at bounding box center [573, 255] width 876 height 442
drag, startPoint x: 696, startPoint y: 364, endPoint x: 693, endPoint y: 359, distance: 5.9
click at [693, 359] on div "Marketplace ******** Sort by Filter by List new post Card Table NDC: [PHONE_NUM…" at bounding box center [573, 255] width 876 height 442
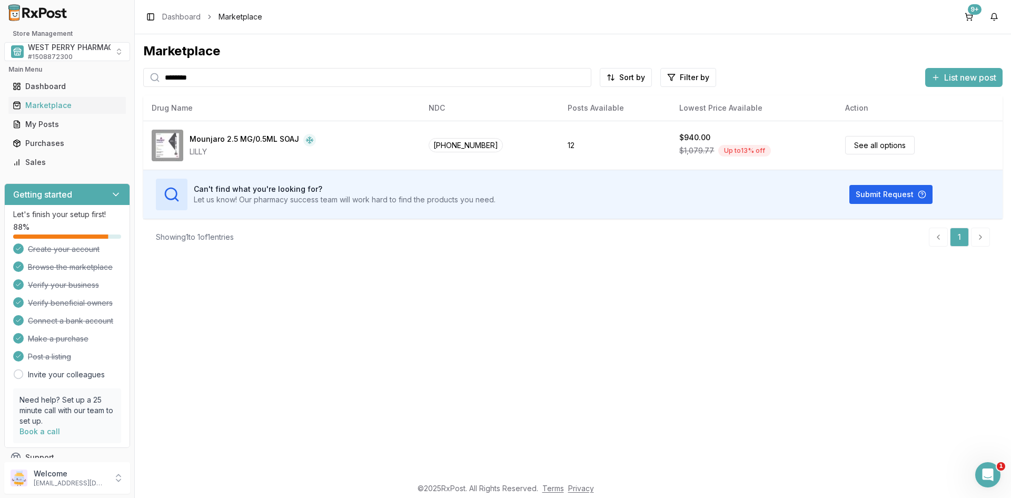
drag, startPoint x: 165, startPoint y: 78, endPoint x: 44, endPoint y: 71, distance: 121.4
click at [44, 72] on div "Store Management WEST PERRY PHARMACY INC # 1508872300 Main Menu Dashboard Marke…" at bounding box center [505, 249] width 1011 height 498
type input "*********"
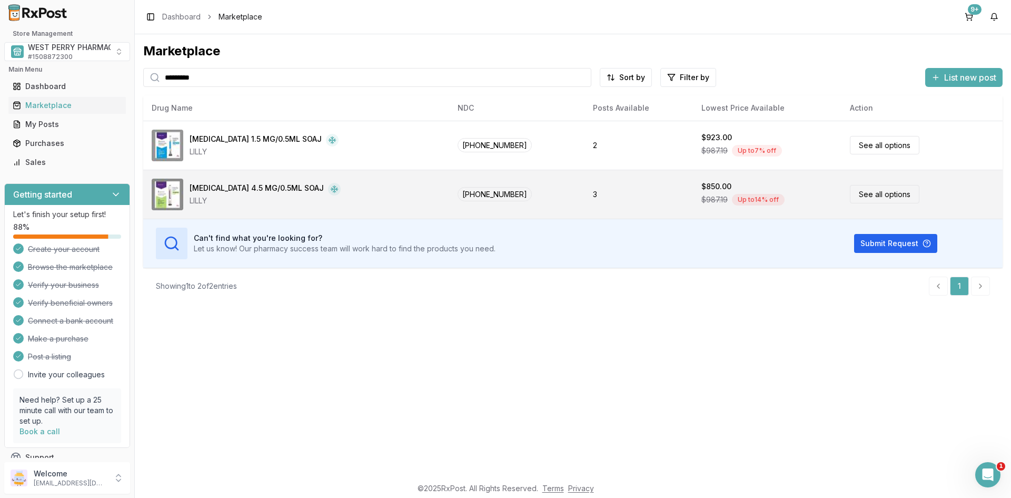
click at [230, 186] on div "[MEDICAL_DATA] 4.5 MG/0.5ML SOAJ" at bounding box center [257, 189] width 134 height 13
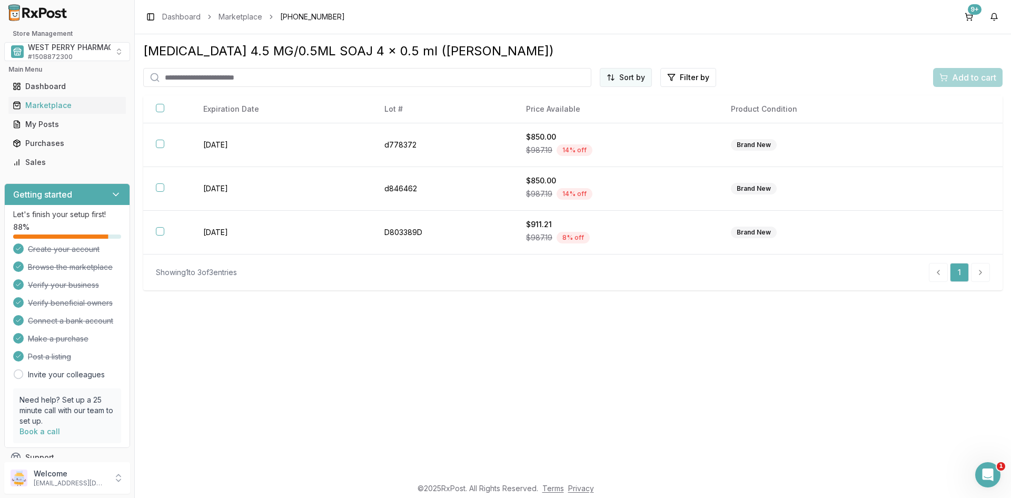
click at [628, 72] on html "Store Management WEST PERRY PHARMACY INC # 1508872300 Main Menu Dashboard Marke…" at bounding box center [505, 249] width 1011 height 498
click at [614, 142] on div "Best Discount (High to Low)" at bounding box center [600, 138] width 100 height 27
click at [562, 354] on div "[MEDICAL_DATA] 4.5 MG/0.5ML SOAJ 4 x 0.5 ml (LILLY) Best Discount (High to Low)…" at bounding box center [573, 255] width 876 height 442
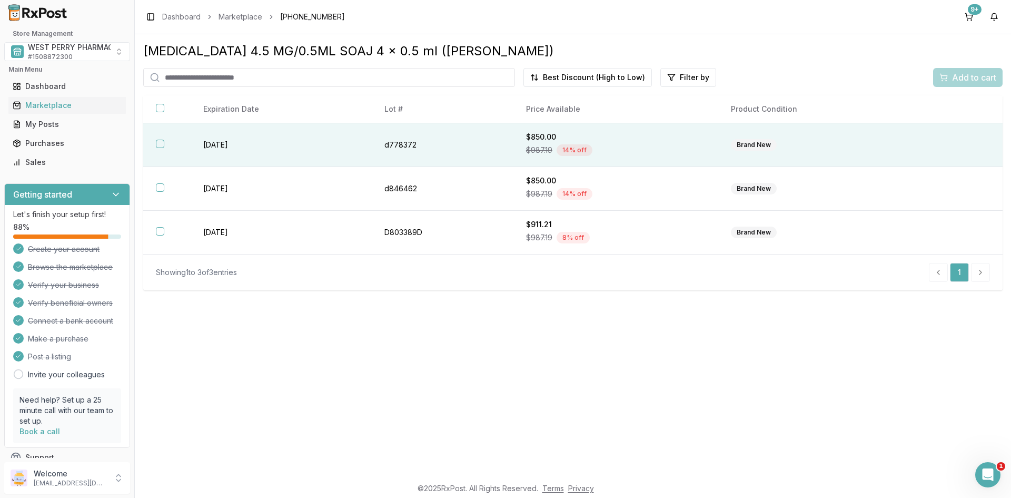
click at [146, 149] on th at bounding box center [166, 145] width 47 height 44
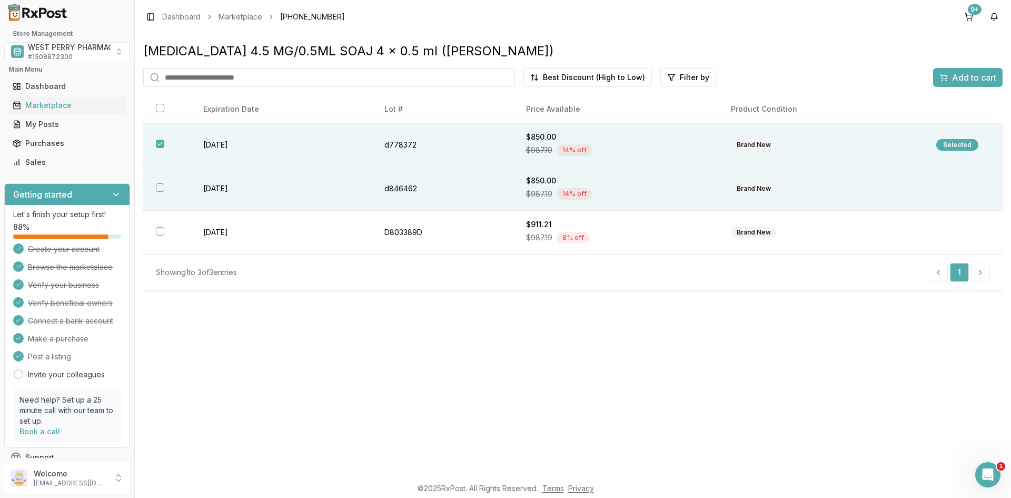
click at [160, 181] on th at bounding box center [166, 189] width 47 height 44
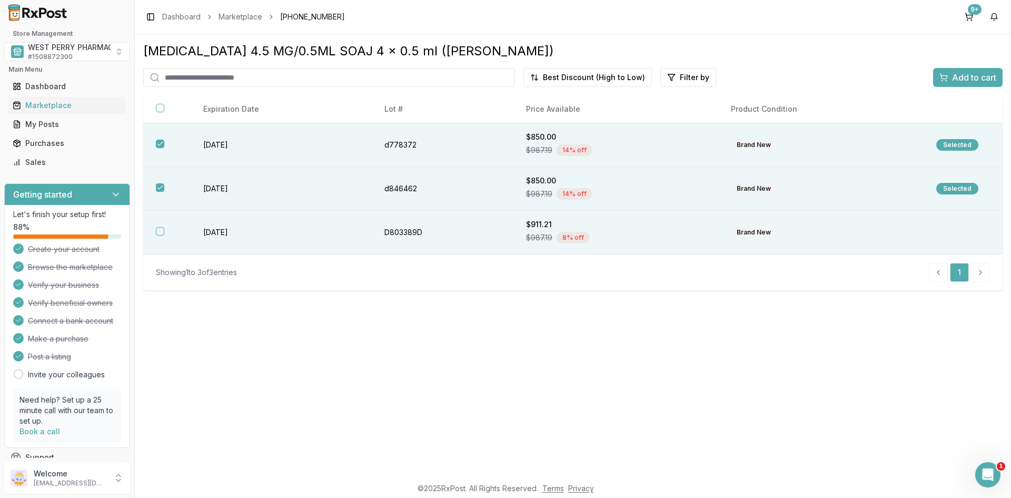
click at [165, 234] on th at bounding box center [166, 233] width 47 height 44
click at [959, 75] on span "Add to cart" at bounding box center [974, 77] width 44 height 13
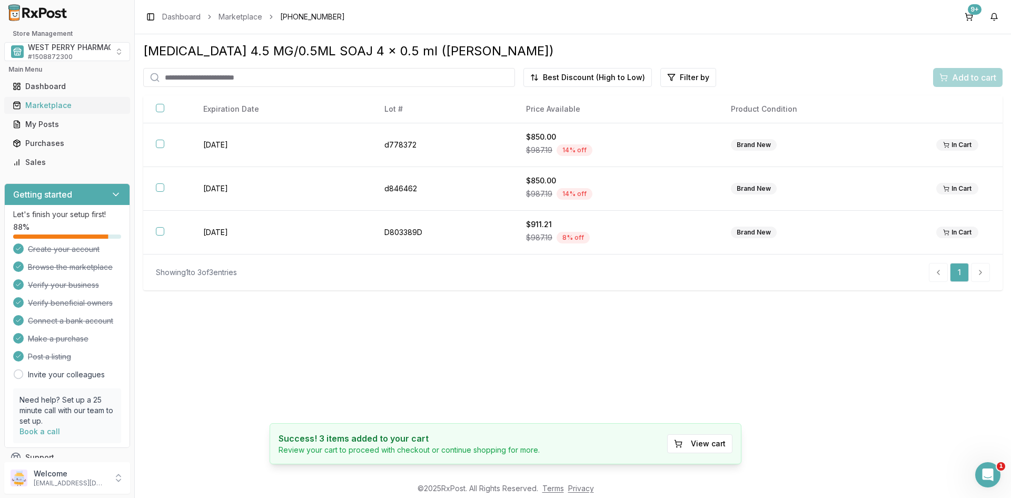
click at [62, 104] on div "Marketplace" at bounding box center [67, 105] width 109 height 11
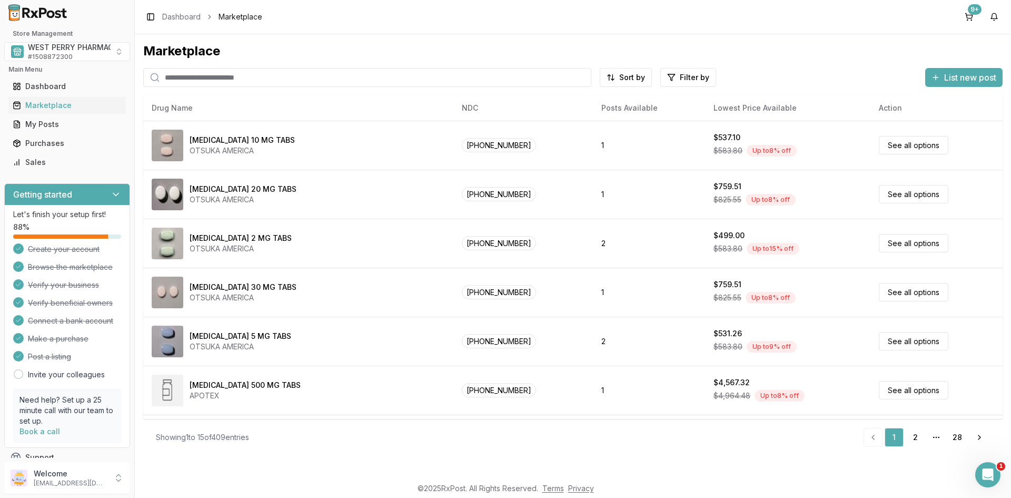
click at [583, 18] on div "Toggle Sidebar Dashboard Marketplace 9+" at bounding box center [573, 17] width 876 height 34
click at [318, 78] on input "search" at bounding box center [367, 77] width 448 height 19
type input "*********"
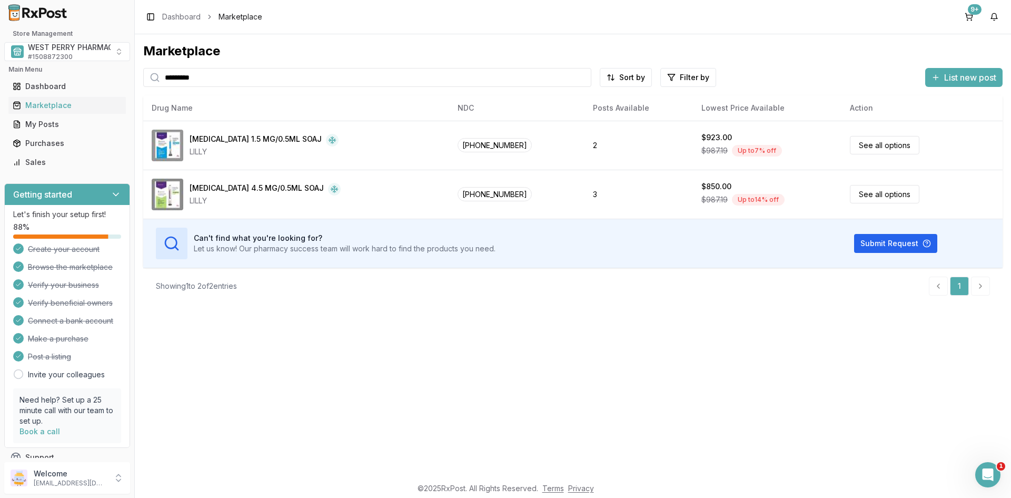
click at [565, 344] on div "Marketplace ********* Sort by Filter by List new post Card Table NDC: [PHONE_NU…" at bounding box center [573, 255] width 876 height 442
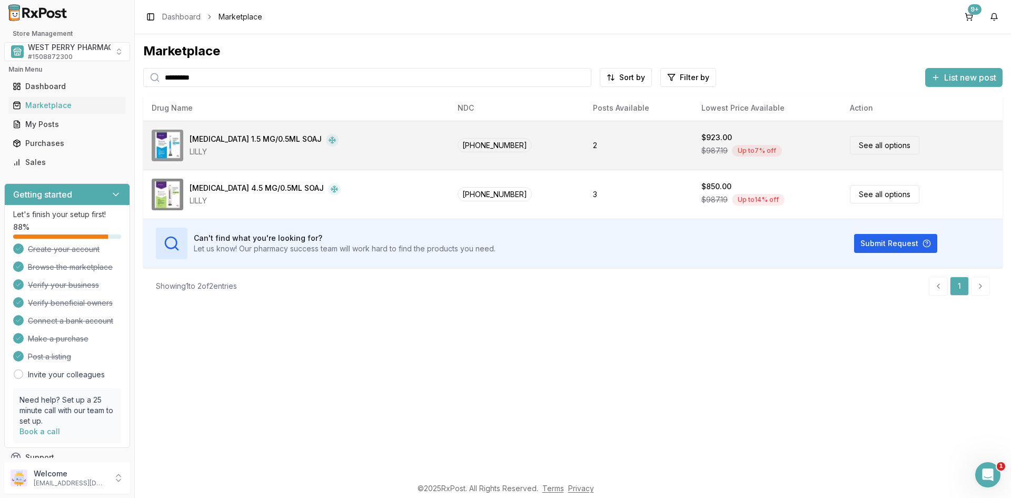
click at [243, 138] on div "[MEDICAL_DATA] 1.5 MG/0.5ML SOAJ" at bounding box center [256, 140] width 132 height 13
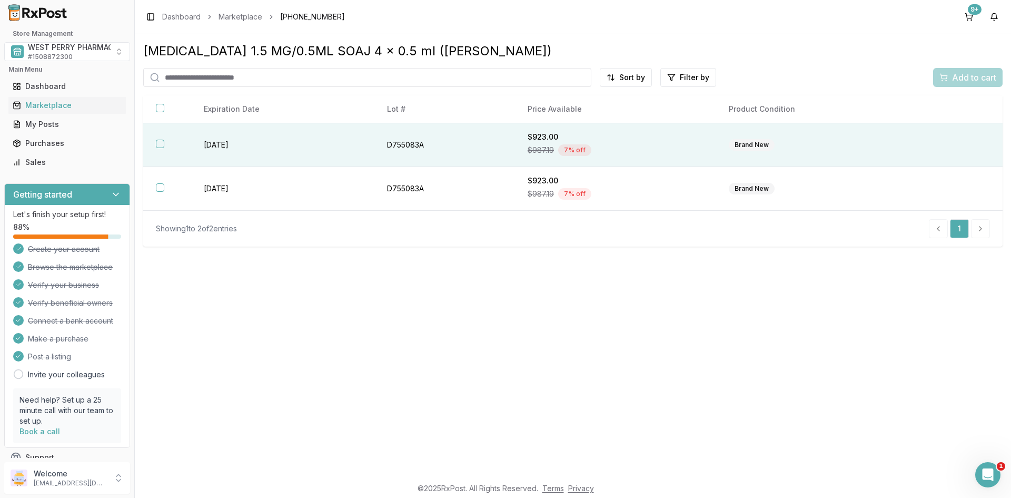
click at [749, 143] on div "Brand New" at bounding box center [752, 145] width 46 height 12
click at [954, 74] on span "Add to cart" at bounding box center [974, 77] width 44 height 13
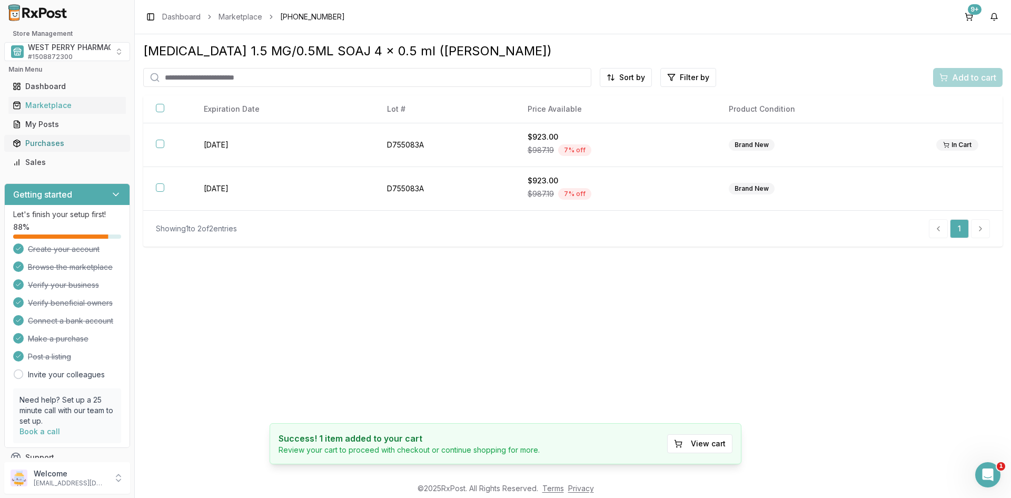
drag, startPoint x: 57, startPoint y: 107, endPoint x: 104, endPoint y: 146, distance: 61.0
click at [56, 107] on div "Marketplace" at bounding box center [67, 105] width 109 height 11
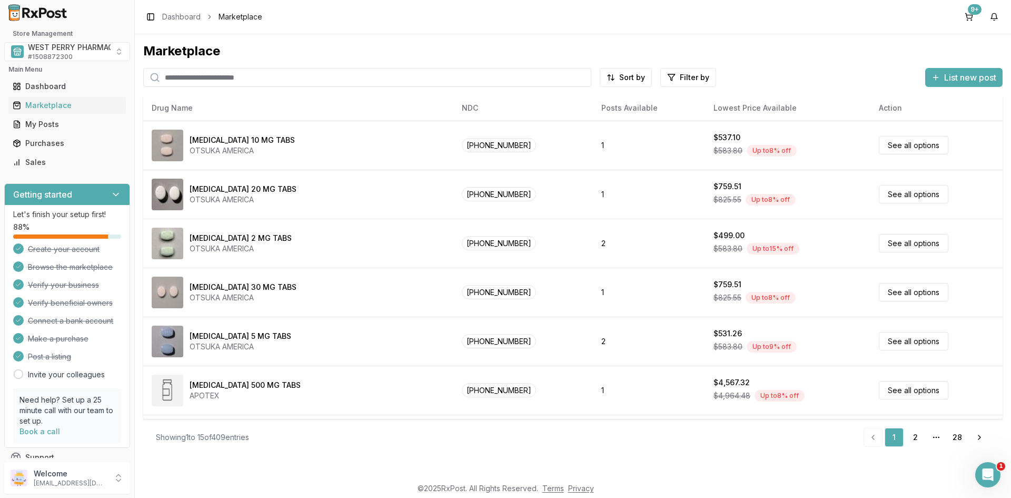
click at [219, 71] on input "search" at bounding box center [367, 77] width 448 height 19
type input "*******"
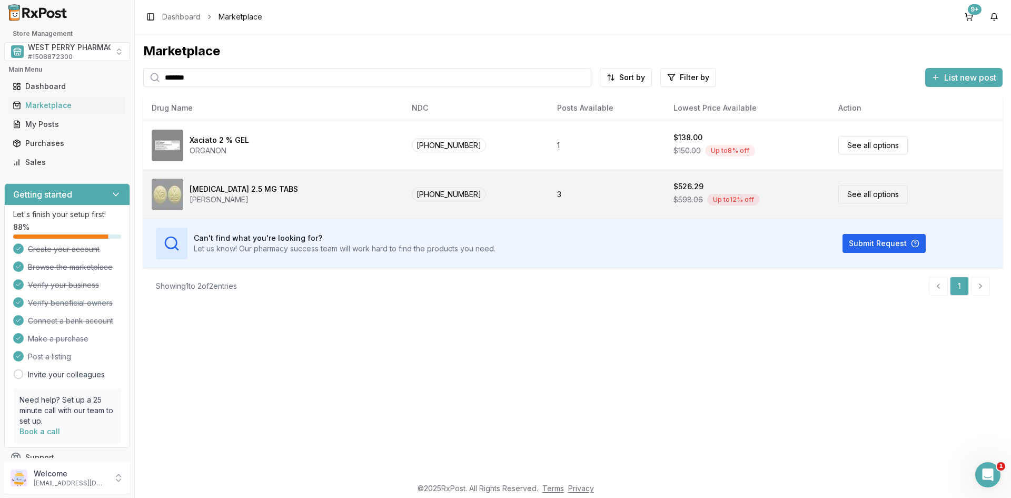
click at [214, 197] on div "[PERSON_NAME]" at bounding box center [244, 199] width 108 height 11
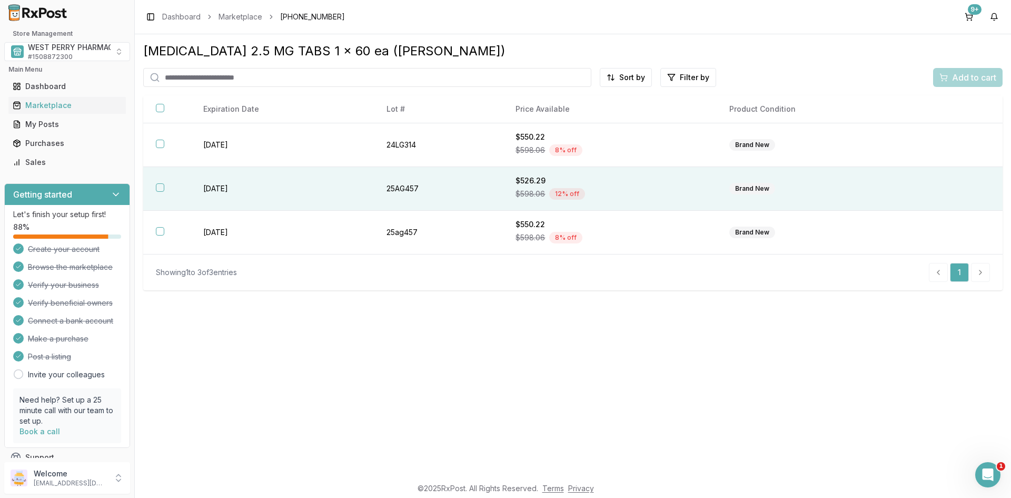
click at [231, 192] on td "[DATE]" at bounding box center [282, 189] width 183 height 44
click at [956, 73] on span "Add to cart" at bounding box center [974, 77] width 44 height 13
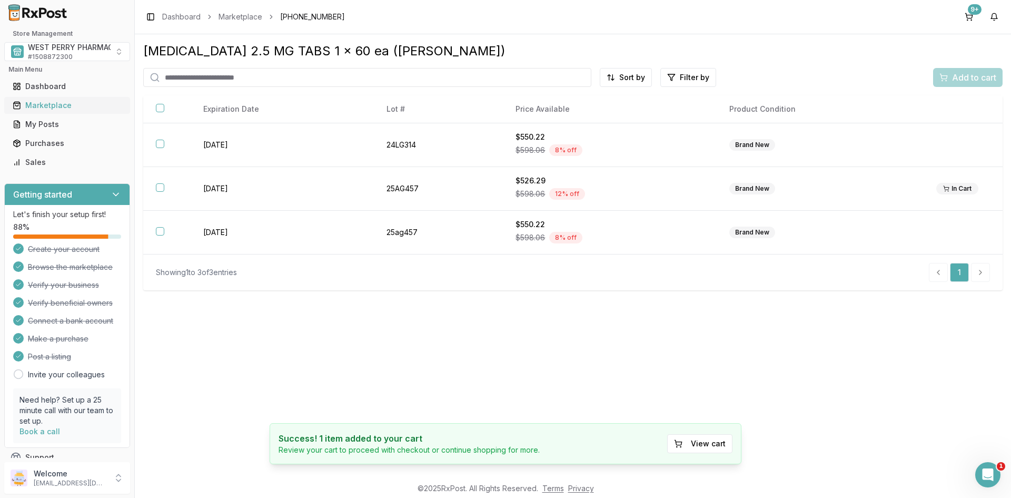
click at [52, 108] on div "Marketplace" at bounding box center [67, 105] width 109 height 11
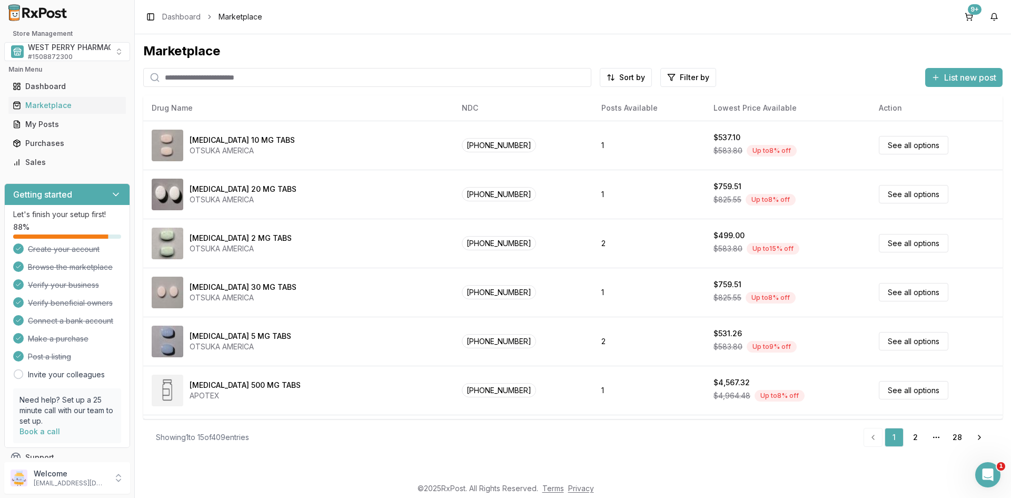
click at [203, 77] on input "search" at bounding box center [367, 77] width 448 height 19
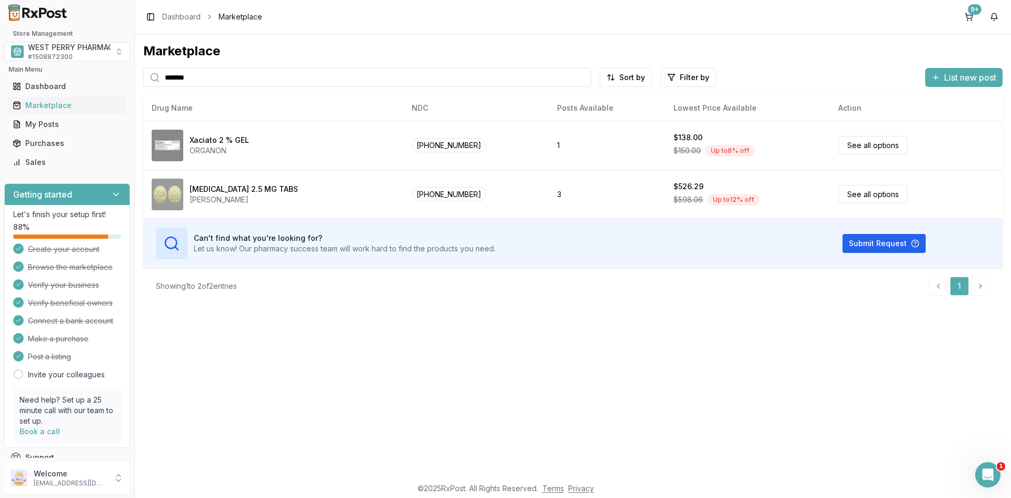
click at [300, 356] on div "Marketplace ******* Sort by Filter by List new post Card Table NDC: [PHONE_NUMB…" at bounding box center [573, 255] width 876 height 442
drag, startPoint x: 161, startPoint y: 79, endPoint x: 113, endPoint y: 79, distance: 48.5
click at [113, 79] on div "Store Management WEST PERRY PHARMACY INC # 1508872300 Main Menu Dashboard Marke…" at bounding box center [505, 249] width 1011 height 498
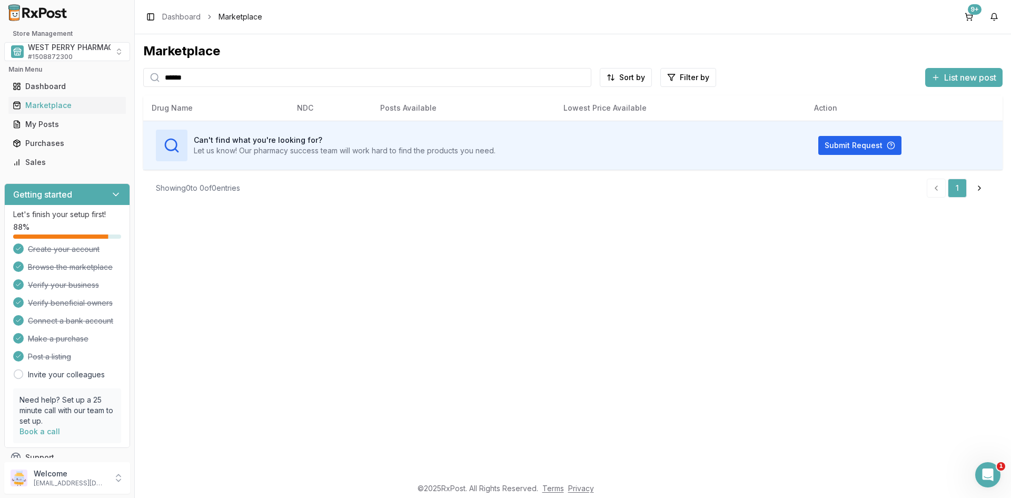
drag, startPoint x: 203, startPoint y: 76, endPoint x: 102, endPoint y: 61, distance: 102.7
click at [102, 61] on div "Store Management WEST PERRY PHARMACY INC # 1508872300 Main Menu Dashboard Marke…" at bounding box center [505, 249] width 1011 height 498
type input "*********"
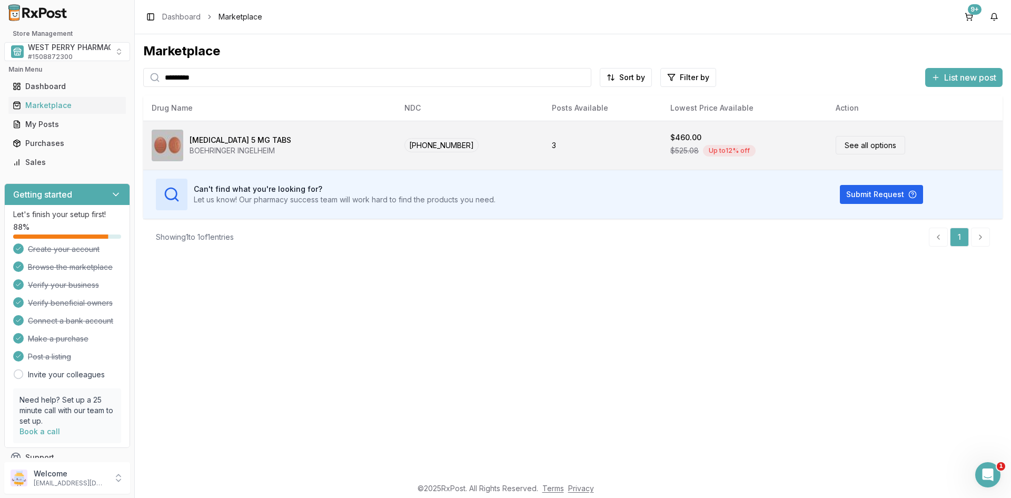
click at [239, 152] on div "BOEHRINGER INGELHEIM" at bounding box center [241, 150] width 102 height 11
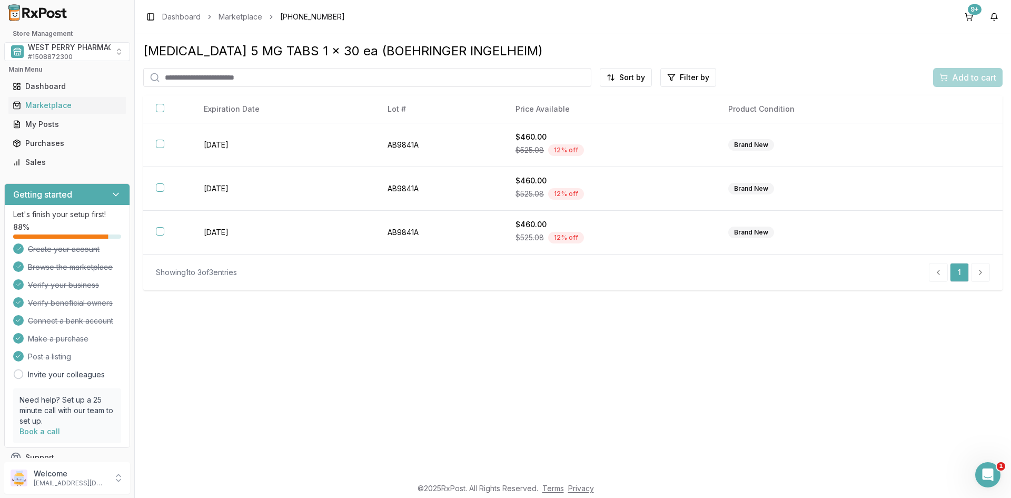
drag, startPoint x: 538, startPoint y: 401, endPoint x: 467, endPoint y: 353, distance: 85.4
click at [538, 400] on div "[MEDICAL_DATA] 5 MG TABS 1 x 30 ea (BOEHRINGER INGELHEIM) Sort by Filter by Add…" at bounding box center [573, 255] width 876 height 442
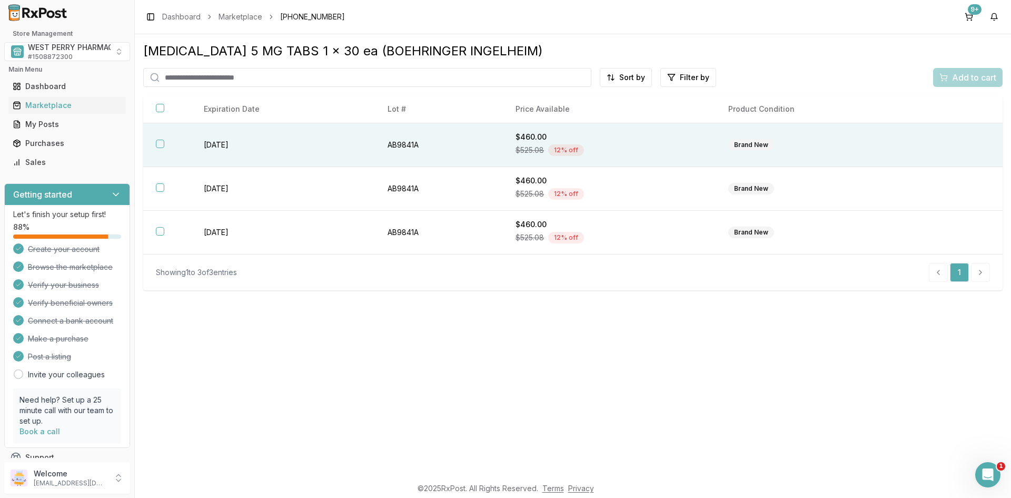
drag, startPoint x: 158, startPoint y: 147, endPoint x: 154, endPoint y: 159, distance: 11.8
click at [156, 149] on th at bounding box center [167, 145] width 48 height 44
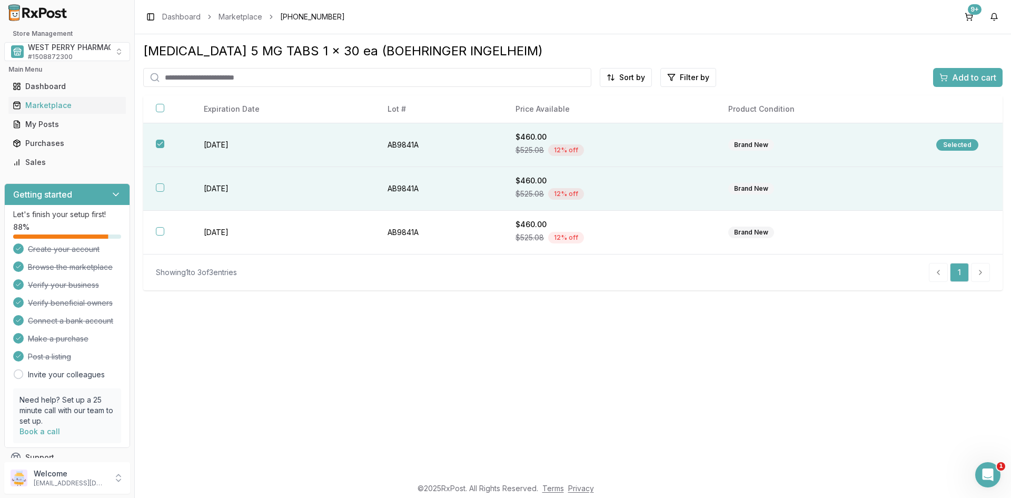
click at [158, 185] on button "button" at bounding box center [160, 187] width 8 height 8
click at [945, 80] on div "Add to cart" at bounding box center [968, 77] width 57 height 13
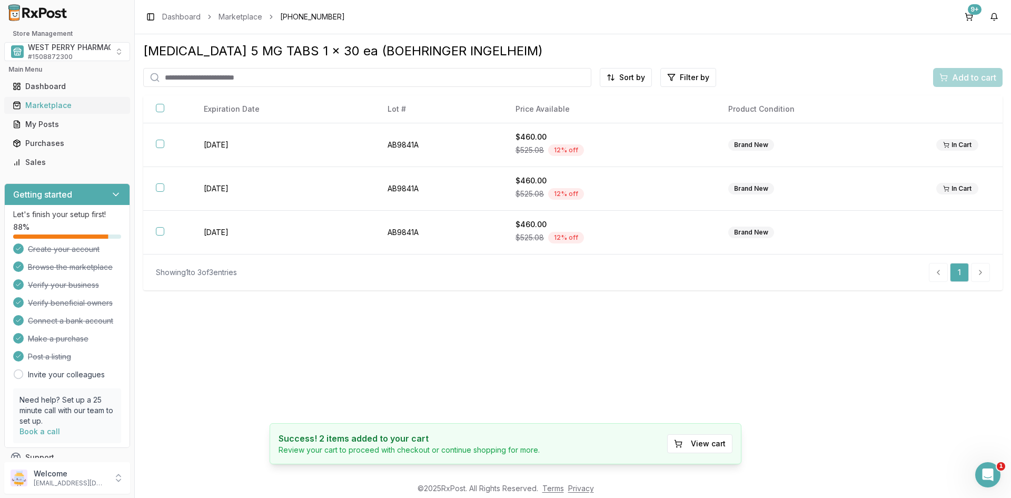
click at [50, 106] on div "Marketplace" at bounding box center [67, 105] width 109 height 11
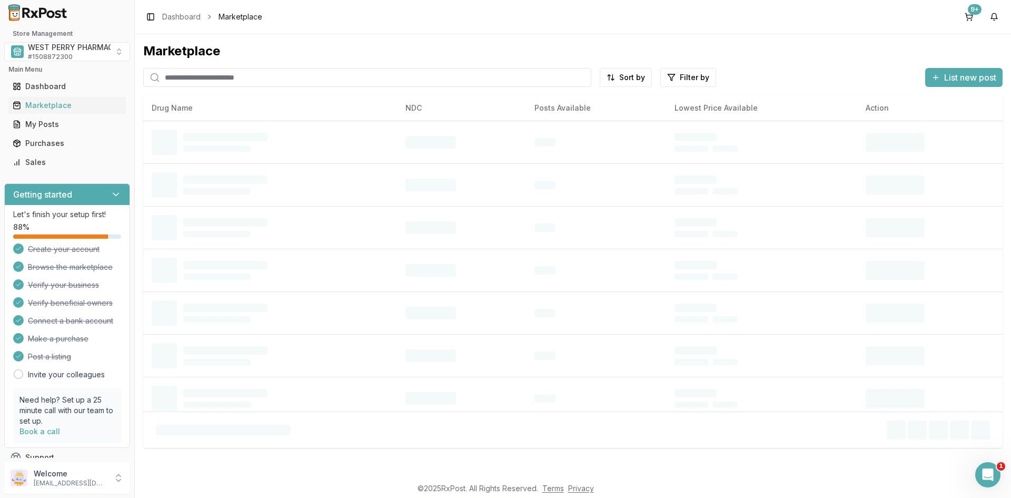
click at [201, 75] on input "search" at bounding box center [367, 77] width 448 height 19
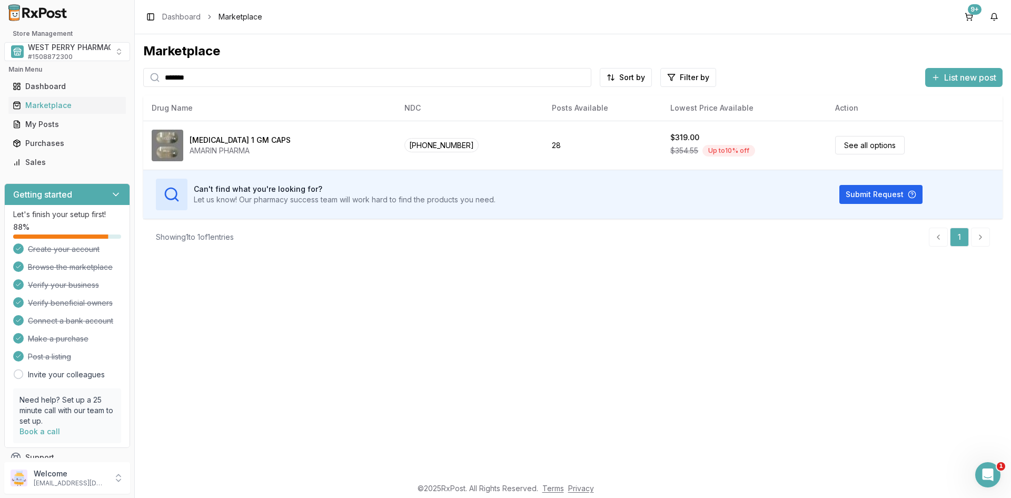
drag, startPoint x: 219, startPoint y: 77, endPoint x: 102, endPoint y: 77, distance: 116.9
click at [102, 77] on div "Store Management WEST PERRY PHARMACY INC # 1508872300 Main Menu Dashboard Marke…" at bounding box center [505, 249] width 1011 height 498
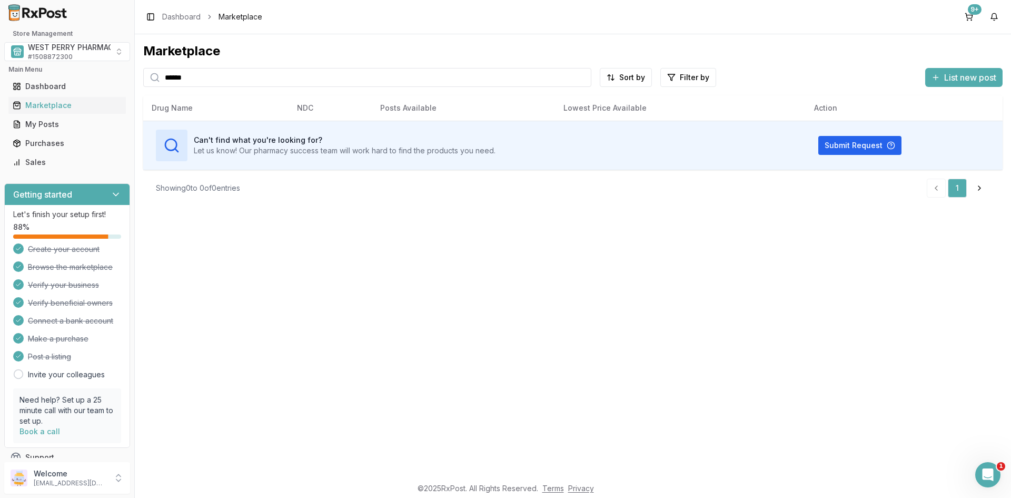
click at [121, 77] on div "Store Management WEST PERRY PHARMACY INC # 1508872300 Main Menu Dashboard Marke…" at bounding box center [505, 249] width 1011 height 498
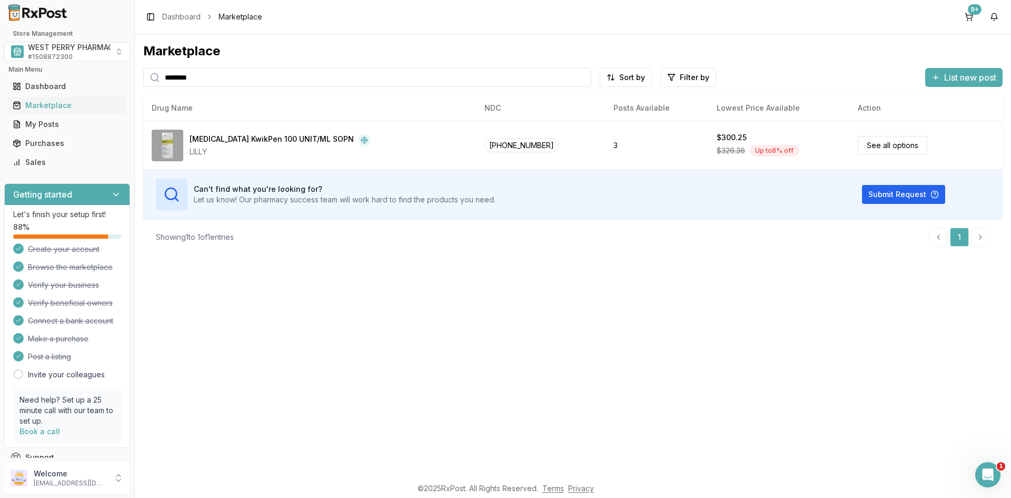
click at [416, 324] on div "Marketplace ******** Sort by Filter by List new post Card Table NDC: [PHONE_NUM…" at bounding box center [573, 255] width 876 height 442
drag, startPoint x: 247, startPoint y: 77, endPoint x: 73, endPoint y: 77, distance: 173.8
click at [73, 77] on div "Store Management WEST PERRY PHARMACY INC # 1508872300 Main Menu Dashboard Marke…" at bounding box center [505, 249] width 1011 height 498
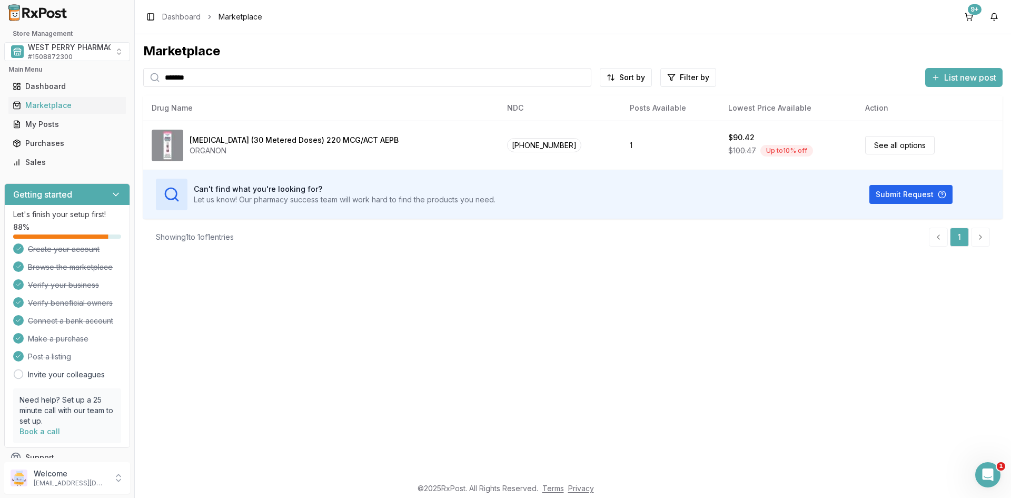
drag, startPoint x: 94, startPoint y: 76, endPoint x: 56, endPoint y: 76, distance: 38.4
click at [54, 76] on div "Store Management WEST PERRY PHARMACY INC # 1508872300 Main Menu Dashboard Marke…" at bounding box center [505, 249] width 1011 height 498
type input "*******"
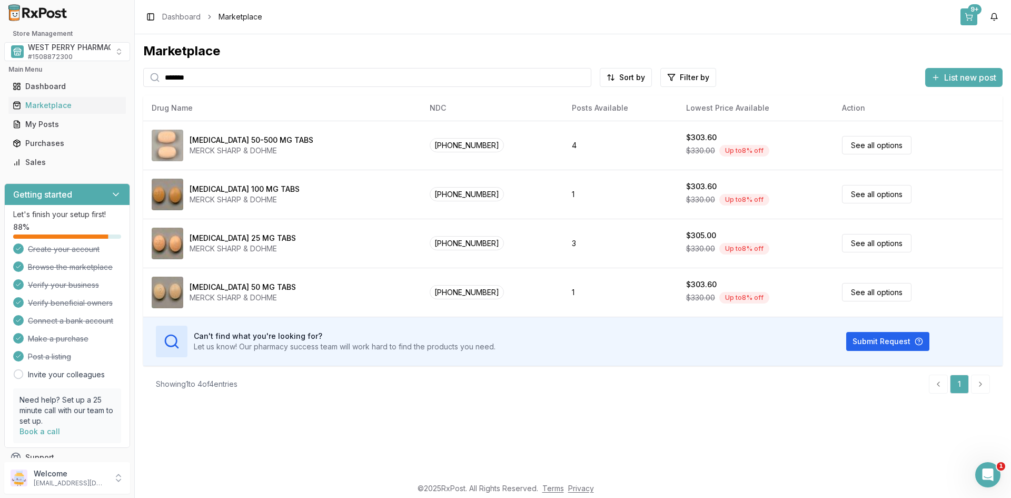
click at [970, 16] on button "9+" at bounding box center [969, 16] width 17 height 17
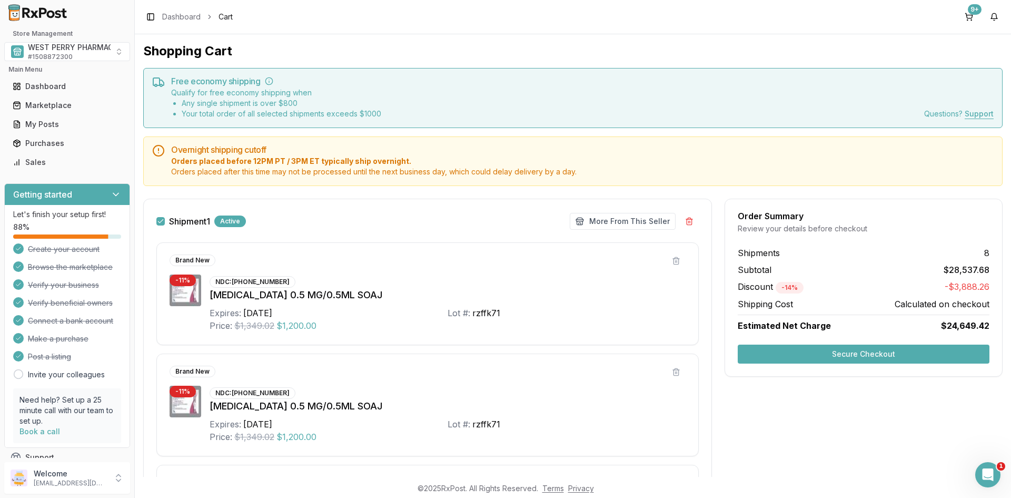
click at [402, 214] on div "Shipment 1 Active More From This Seller Make Offer More From This Seller" at bounding box center [427, 221] width 542 height 19
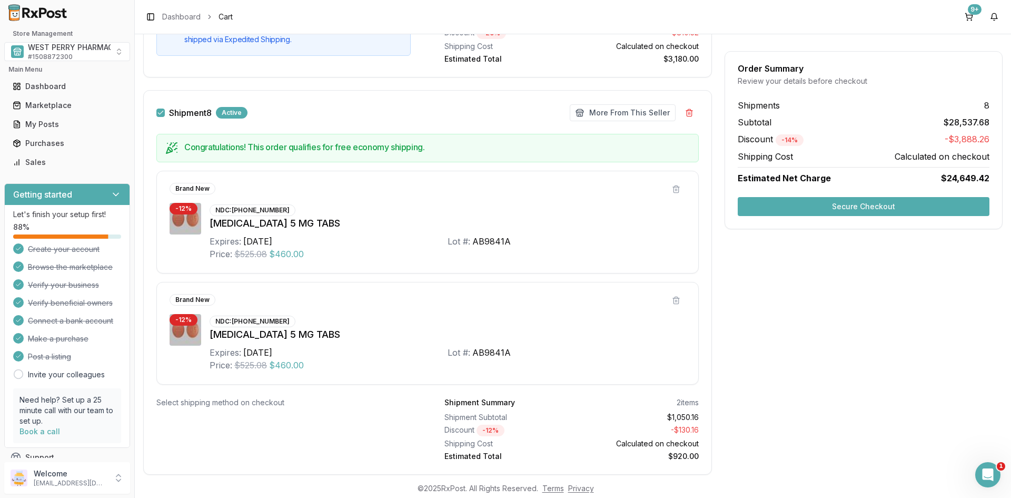
scroll to position [3833, 0]
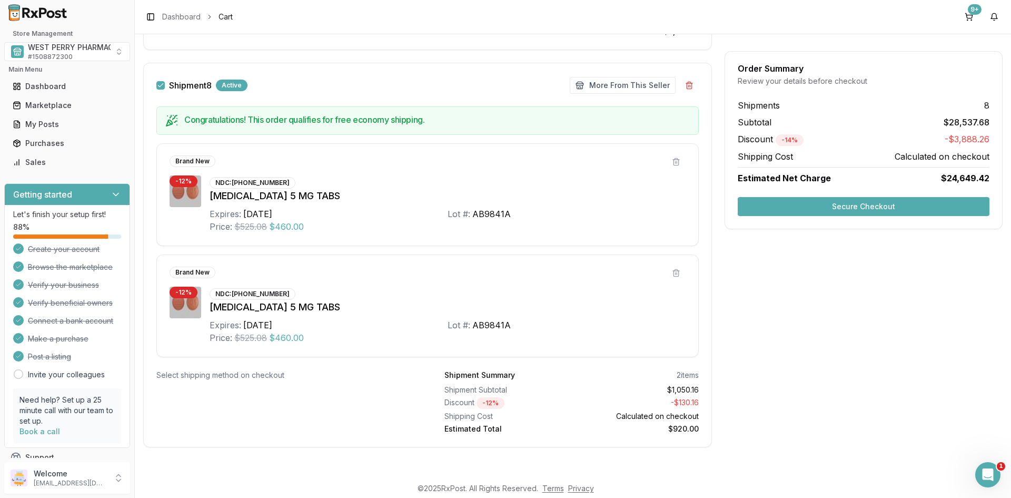
click at [835, 207] on button "Secure Checkout" at bounding box center [864, 206] width 252 height 19
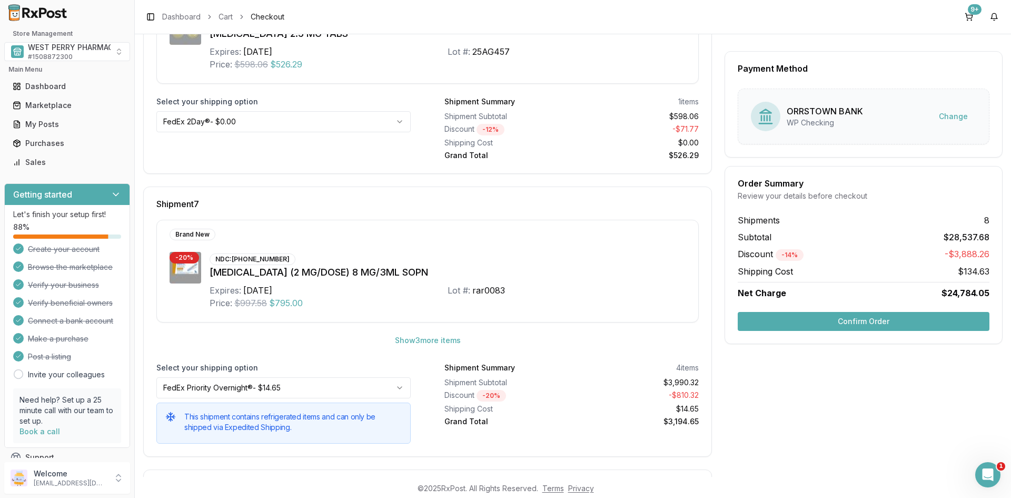
scroll to position [1659, 0]
click at [431, 339] on button "Show 3 more item s" at bounding box center [428, 340] width 83 height 19
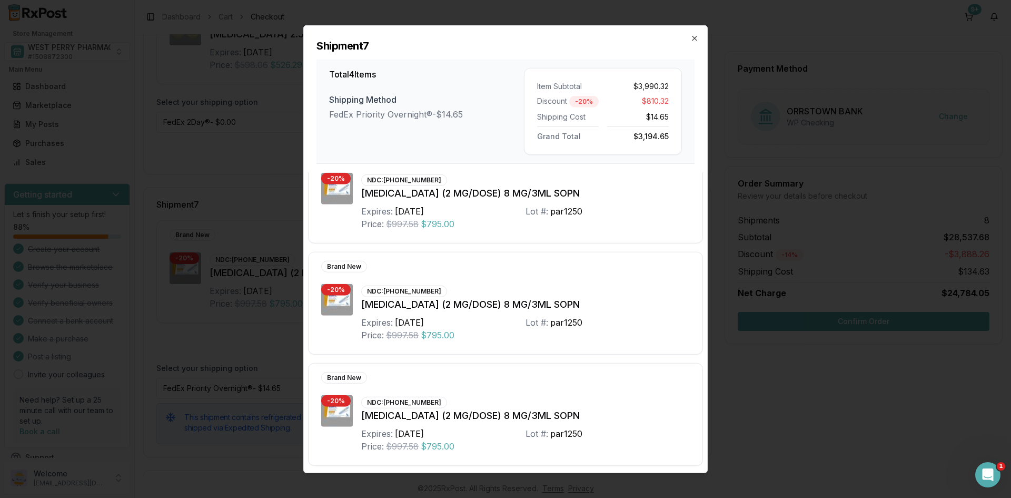
scroll to position [144, 0]
click at [695, 38] on icon "button" at bounding box center [695, 38] width 4 height 4
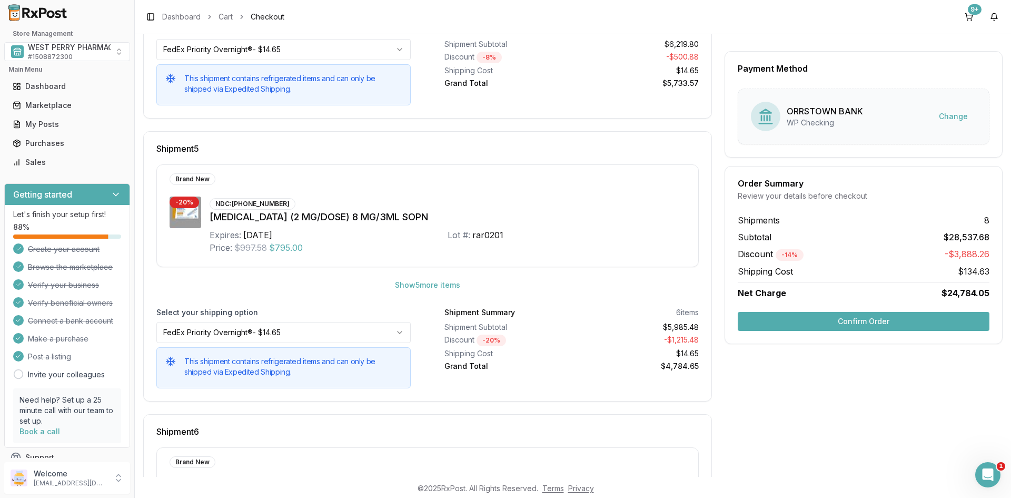
scroll to position [1185, 0]
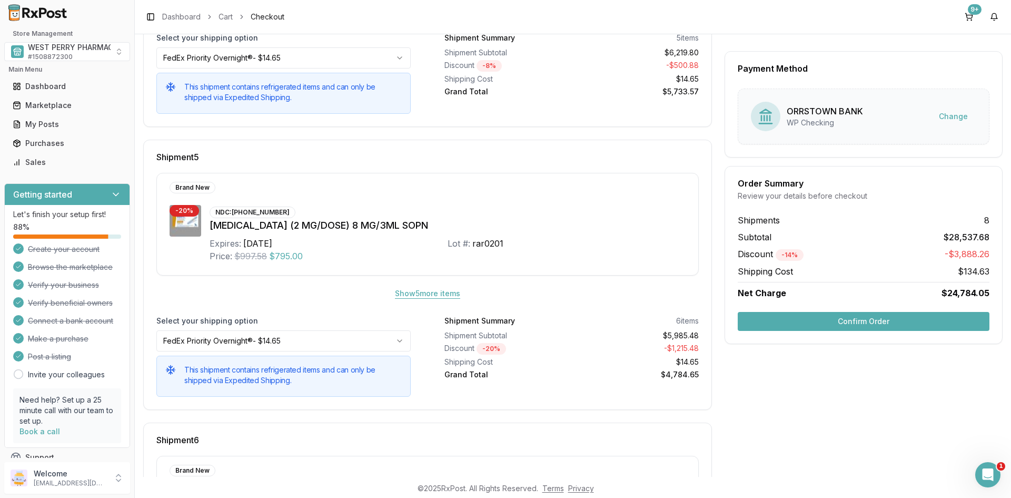
click at [442, 293] on button "Show 5 more item s" at bounding box center [428, 293] width 82 height 19
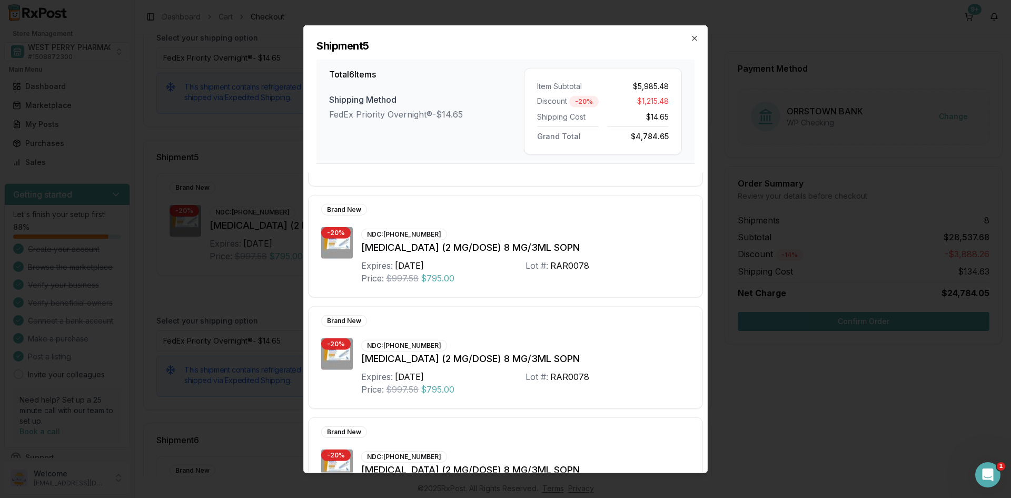
scroll to position [366, 0]
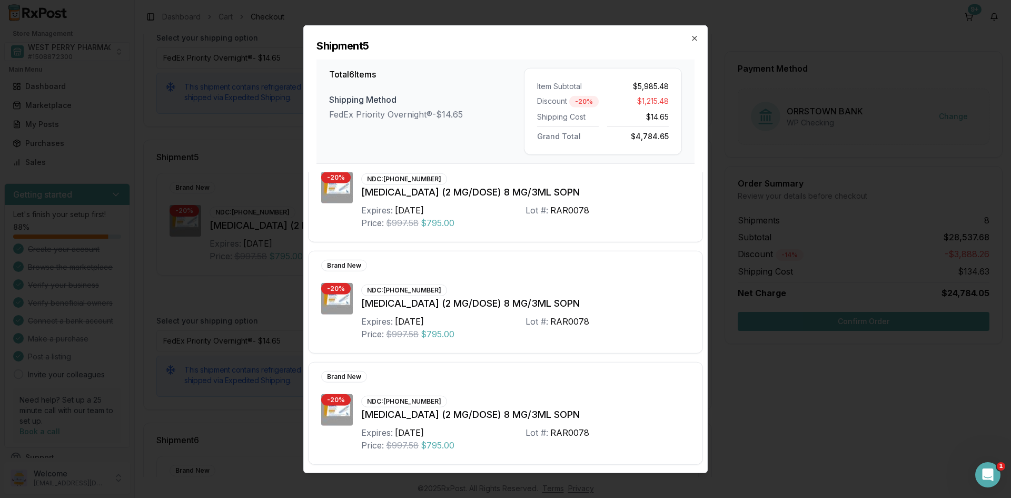
click at [696, 36] on icon "button" at bounding box center [694, 38] width 8 height 8
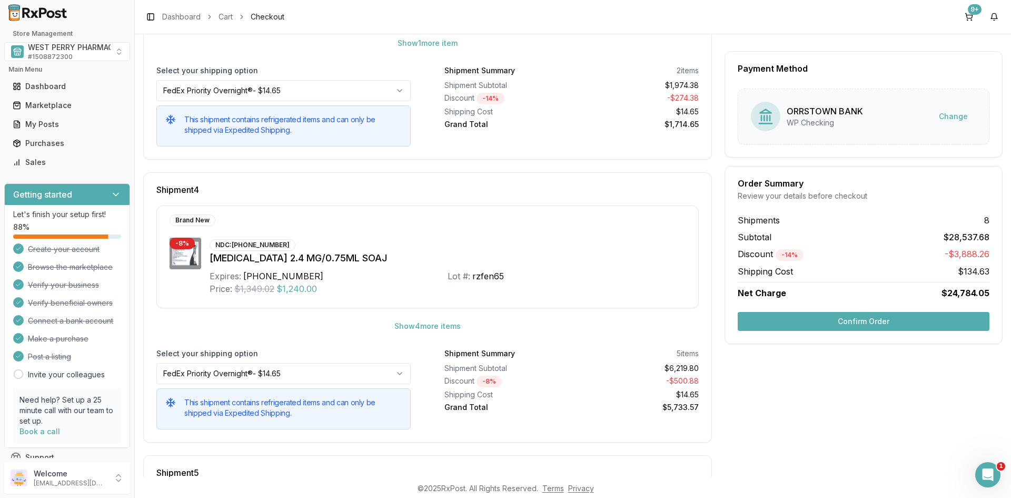
scroll to position [869, 0]
click at [442, 326] on button "Show 4 more item s" at bounding box center [427, 326] width 83 height 19
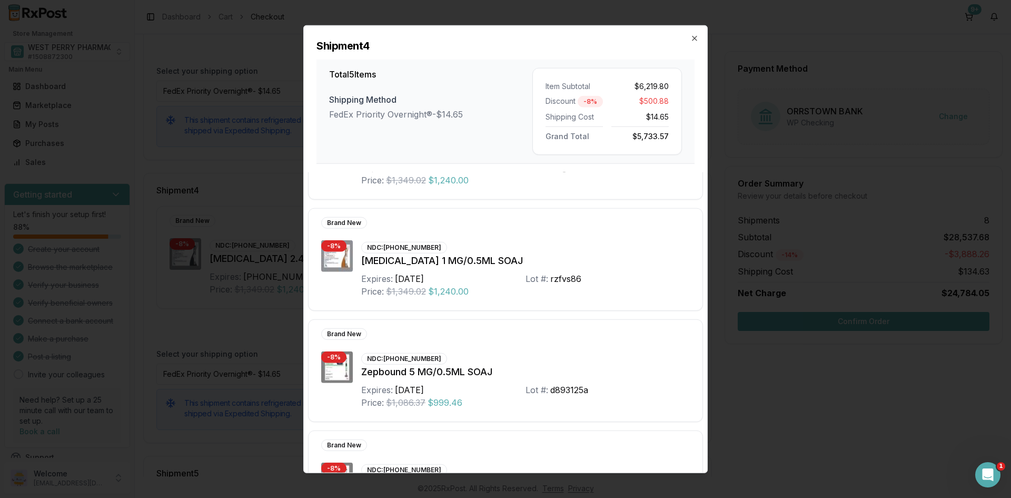
scroll to position [255, 0]
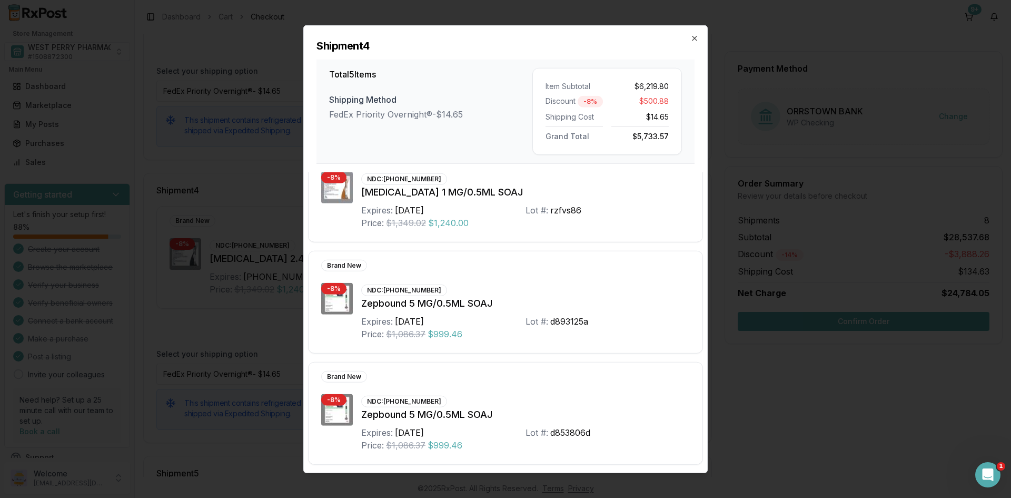
click at [692, 38] on icon "button" at bounding box center [694, 38] width 8 height 8
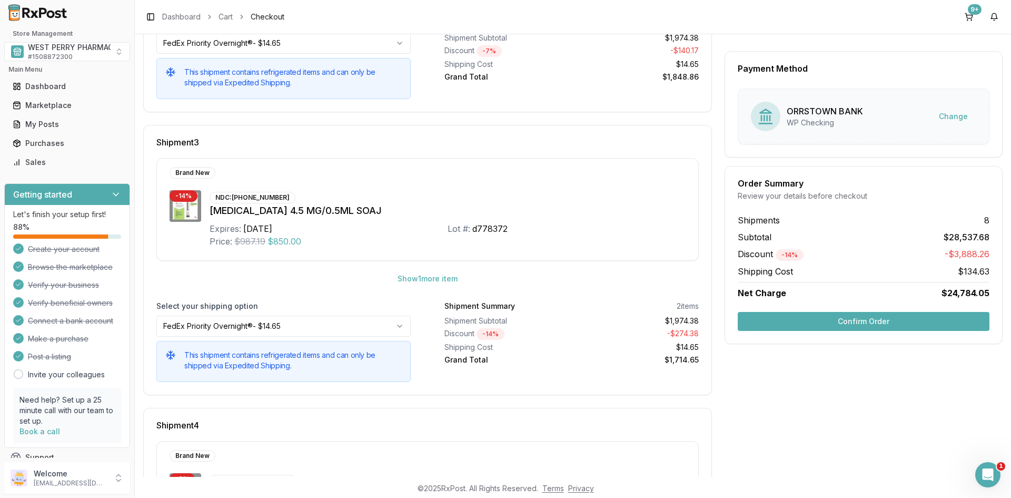
scroll to position [606, 0]
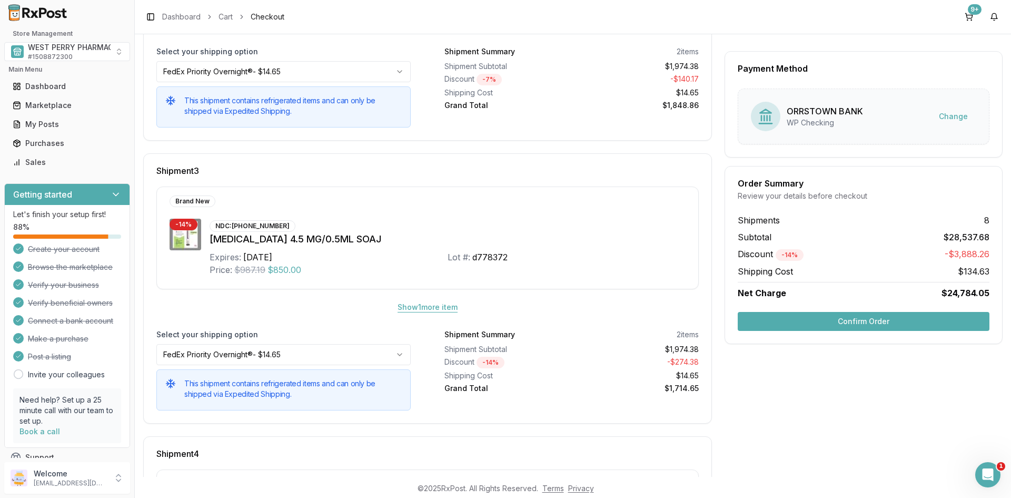
click at [442, 306] on button "Show 1 more item" at bounding box center [427, 307] width 77 height 19
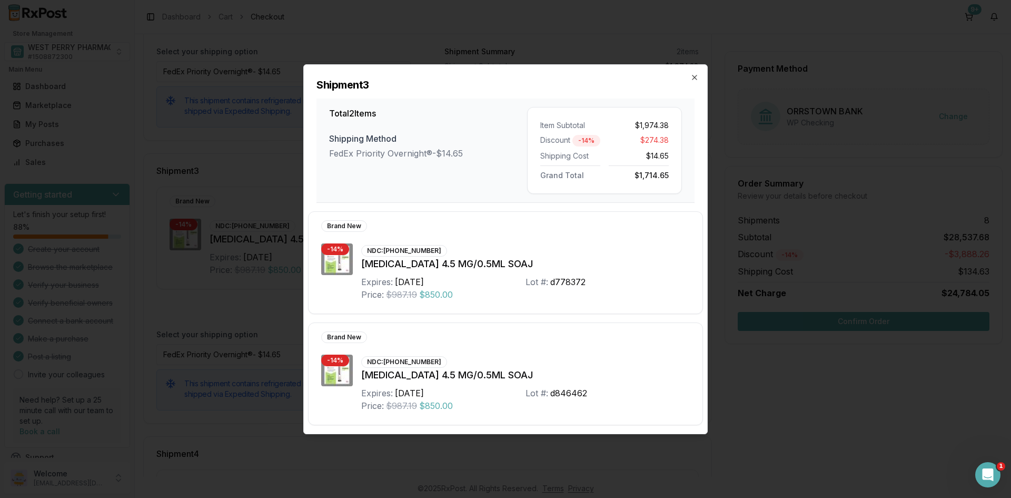
click at [700, 79] on div "Shipment 3 Total 2 Items Shipping Method FedEx Priority Overnight® - $14.65 Ite…" at bounding box center [505, 134] width 403 height 138
click at [691, 80] on icon "button" at bounding box center [694, 77] width 8 height 8
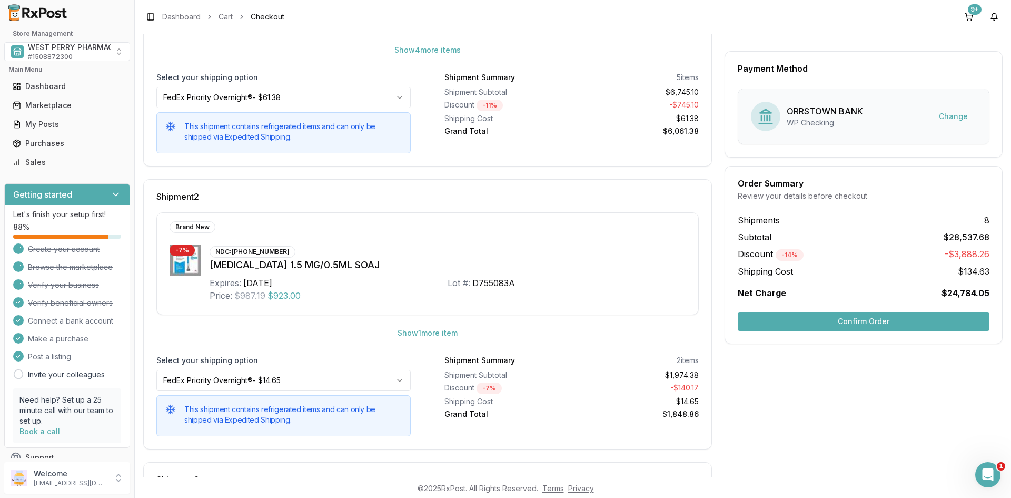
scroll to position [290, 0]
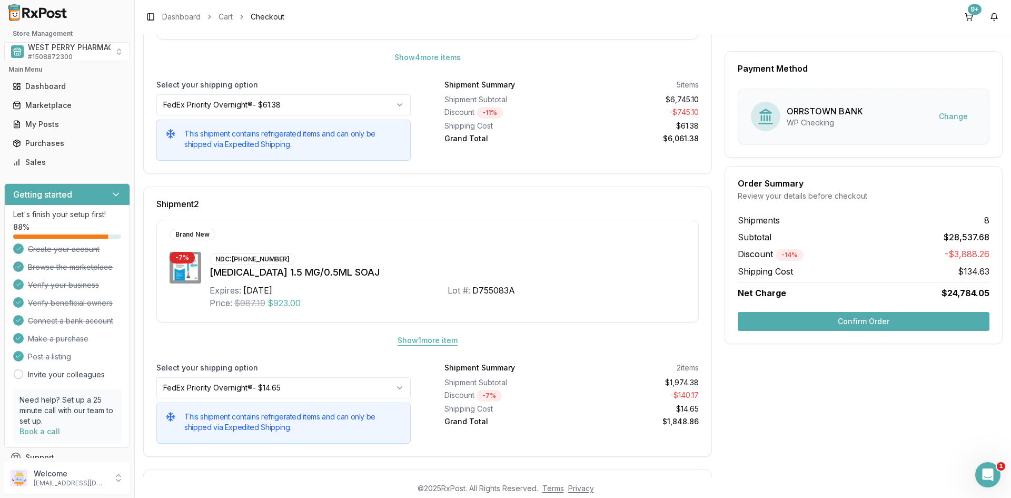
click at [422, 345] on button "Show 1 more item" at bounding box center [427, 340] width 77 height 19
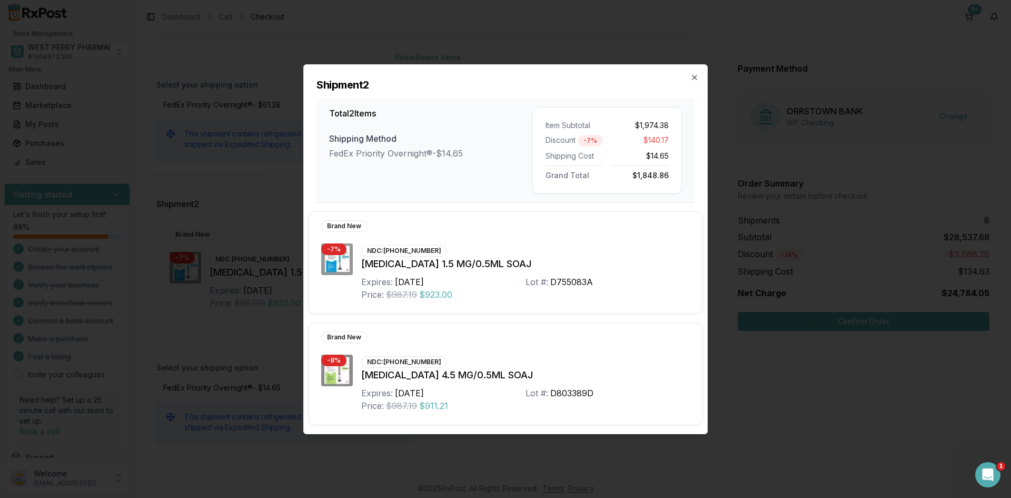
click at [695, 77] on icon "button" at bounding box center [694, 77] width 8 height 8
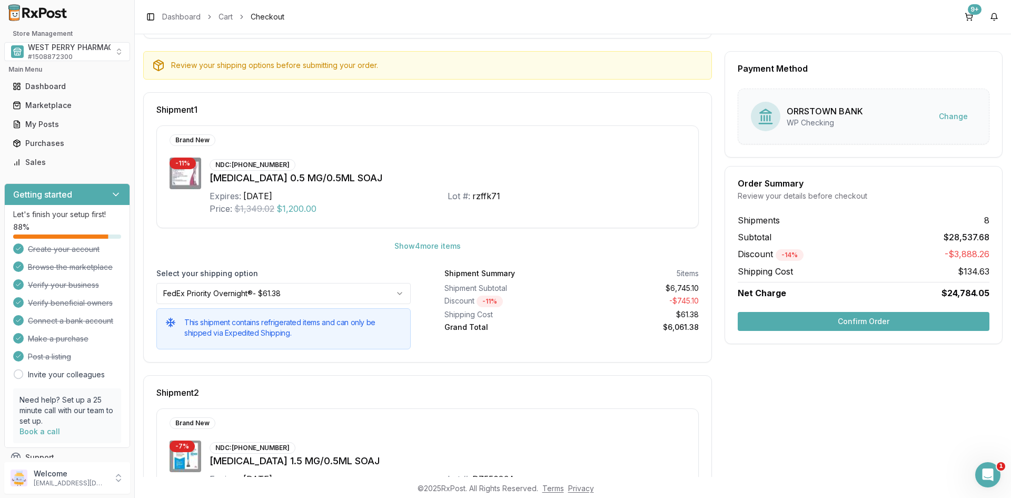
scroll to position [79, 0]
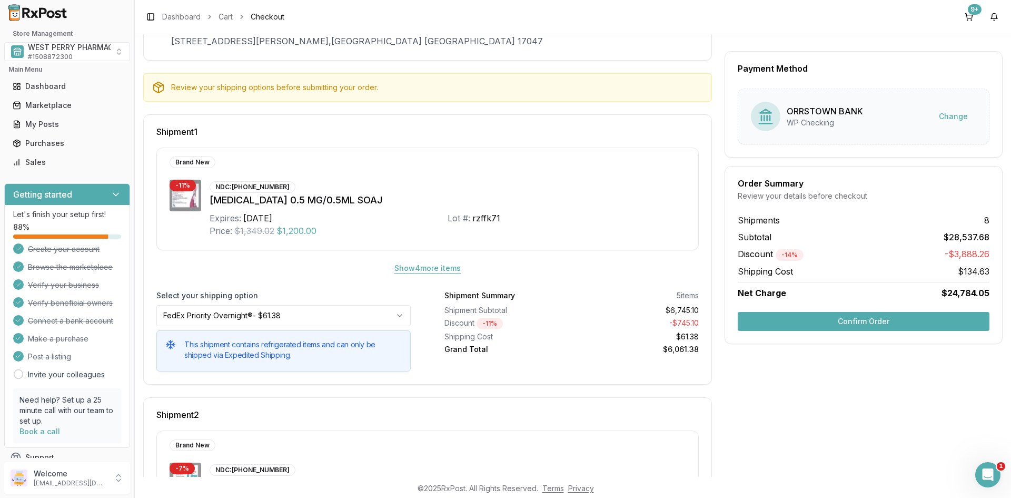
click at [405, 266] on button "Show 4 more item s" at bounding box center [427, 268] width 83 height 19
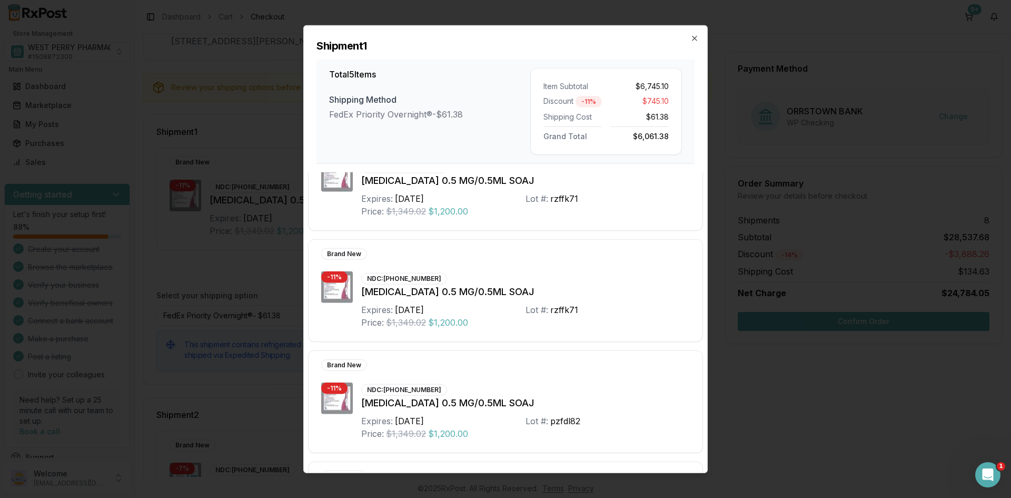
scroll to position [0, 0]
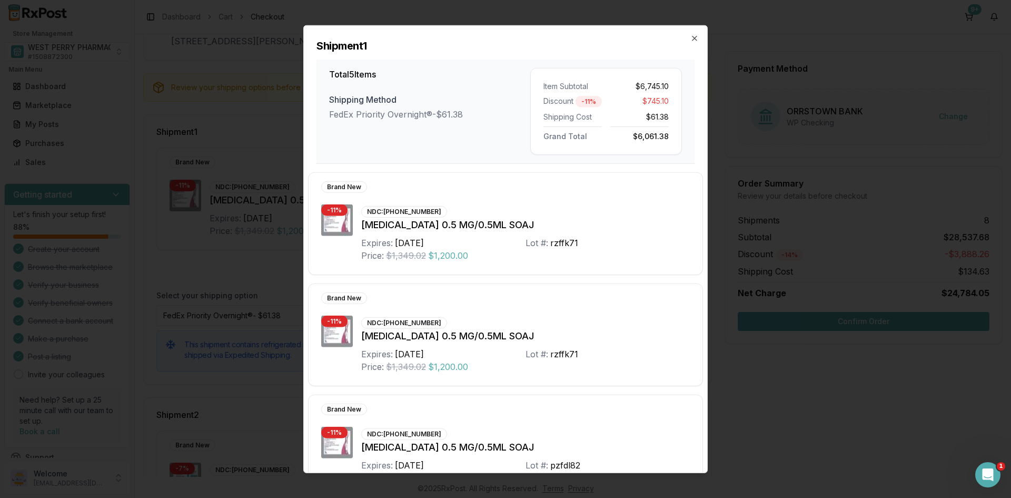
click at [693, 40] on icon "button" at bounding box center [694, 38] width 8 height 8
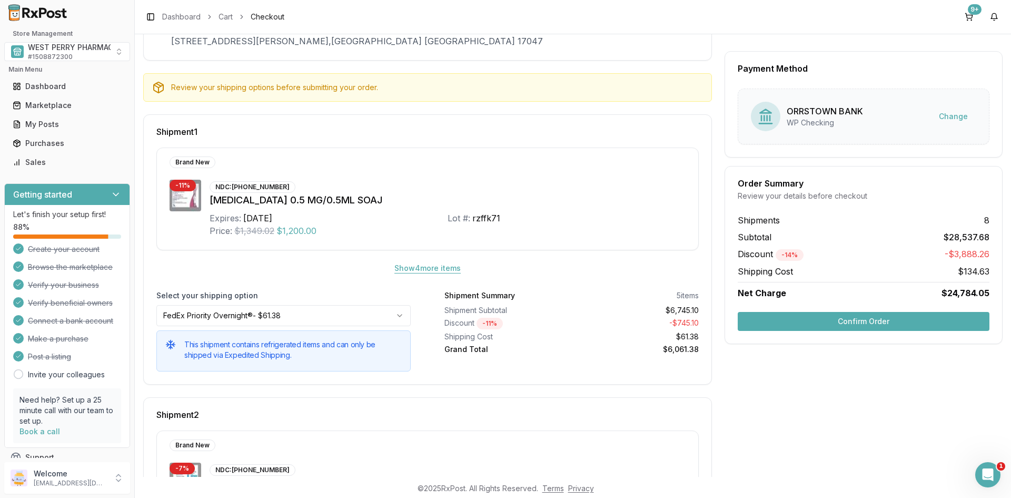
click at [416, 270] on button "Show 4 more item s" at bounding box center [427, 268] width 83 height 19
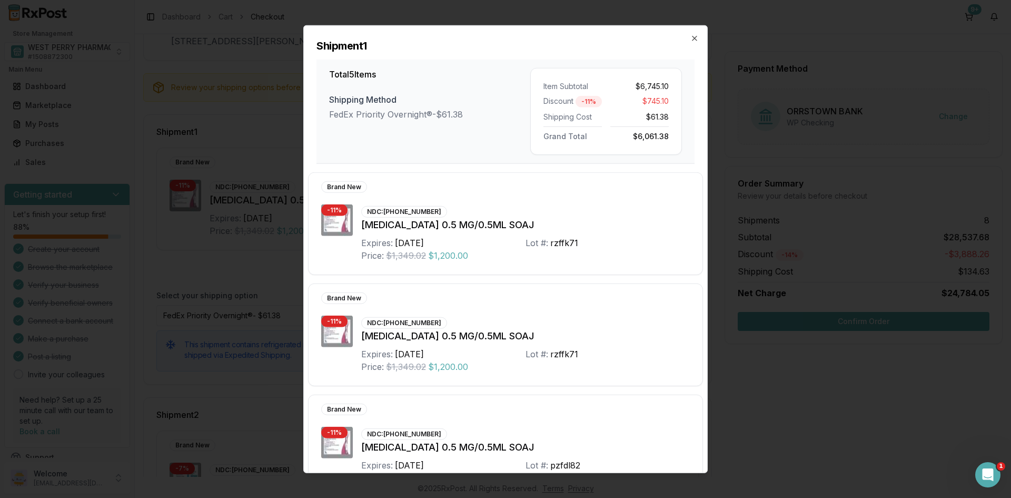
drag, startPoint x: 692, startPoint y: 39, endPoint x: 713, endPoint y: 56, distance: 26.2
click at [692, 39] on icon "button" at bounding box center [694, 38] width 8 height 8
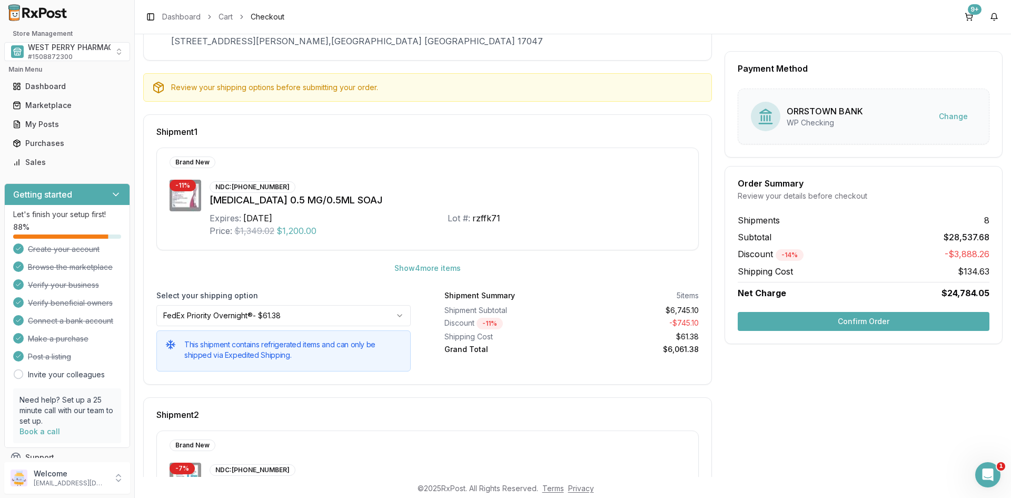
click at [393, 314] on html "Store Management WEST PERRY PHARMACY INC # 1508872300 Main Menu Dashboard Marke…" at bounding box center [505, 249] width 1011 height 498
click at [845, 320] on button "Confirm Order" at bounding box center [864, 321] width 252 height 19
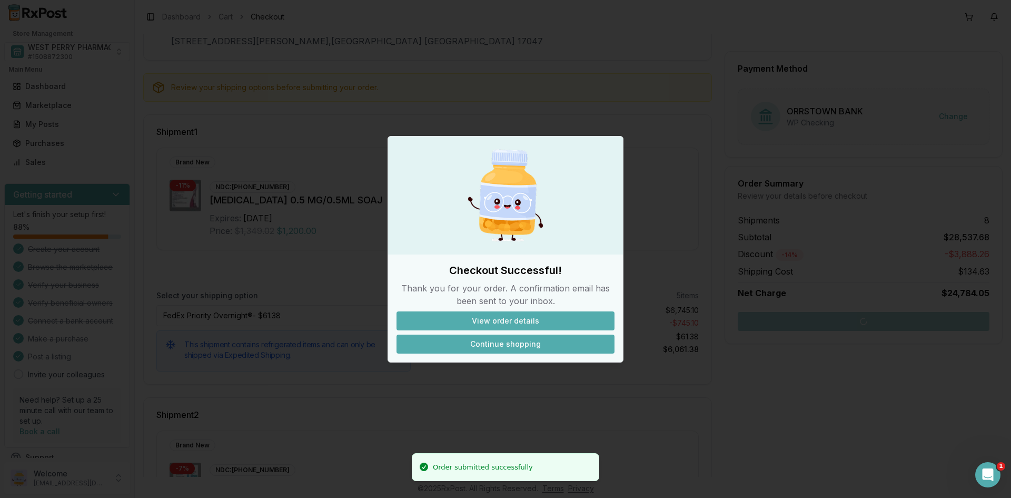
click at [495, 344] on button "Continue shopping" at bounding box center [506, 343] width 218 height 19
